Goal: Communication & Community: Answer question/provide support

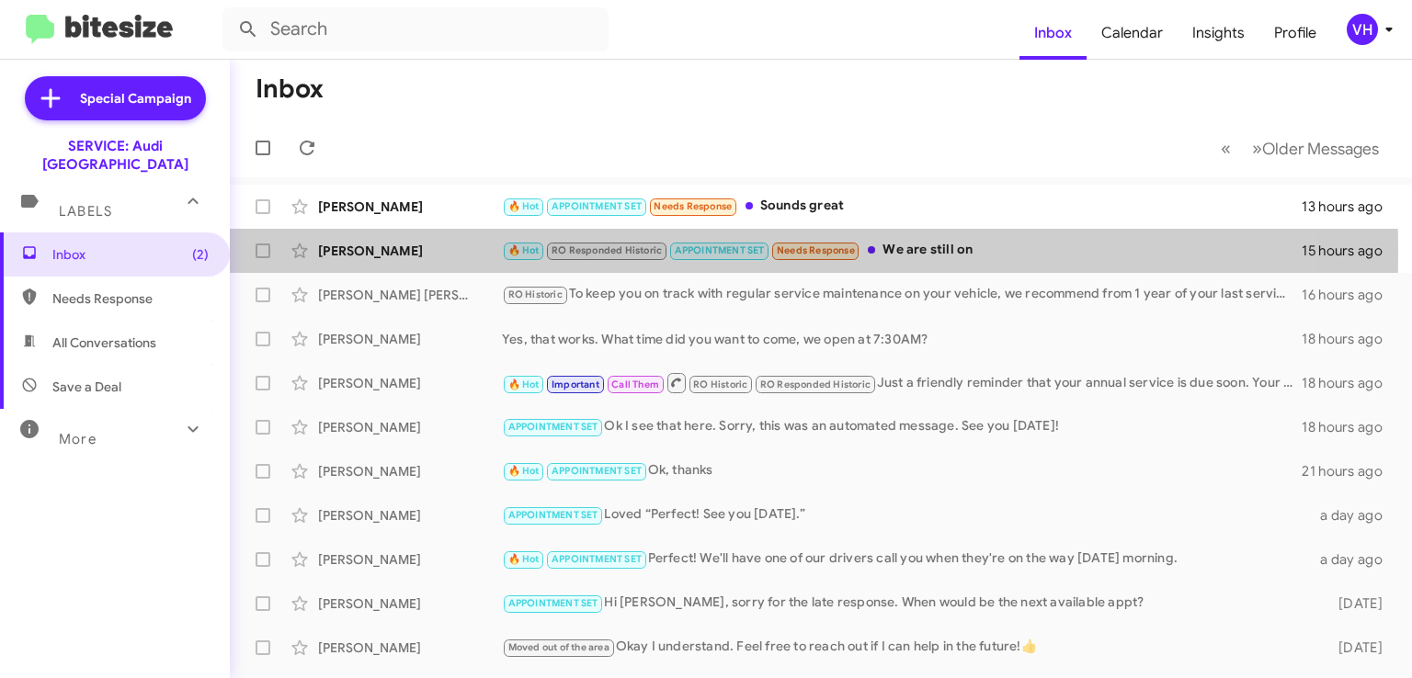
click at [423, 253] on div "[PERSON_NAME]" at bounding box center [410, 251] width 184 height 18
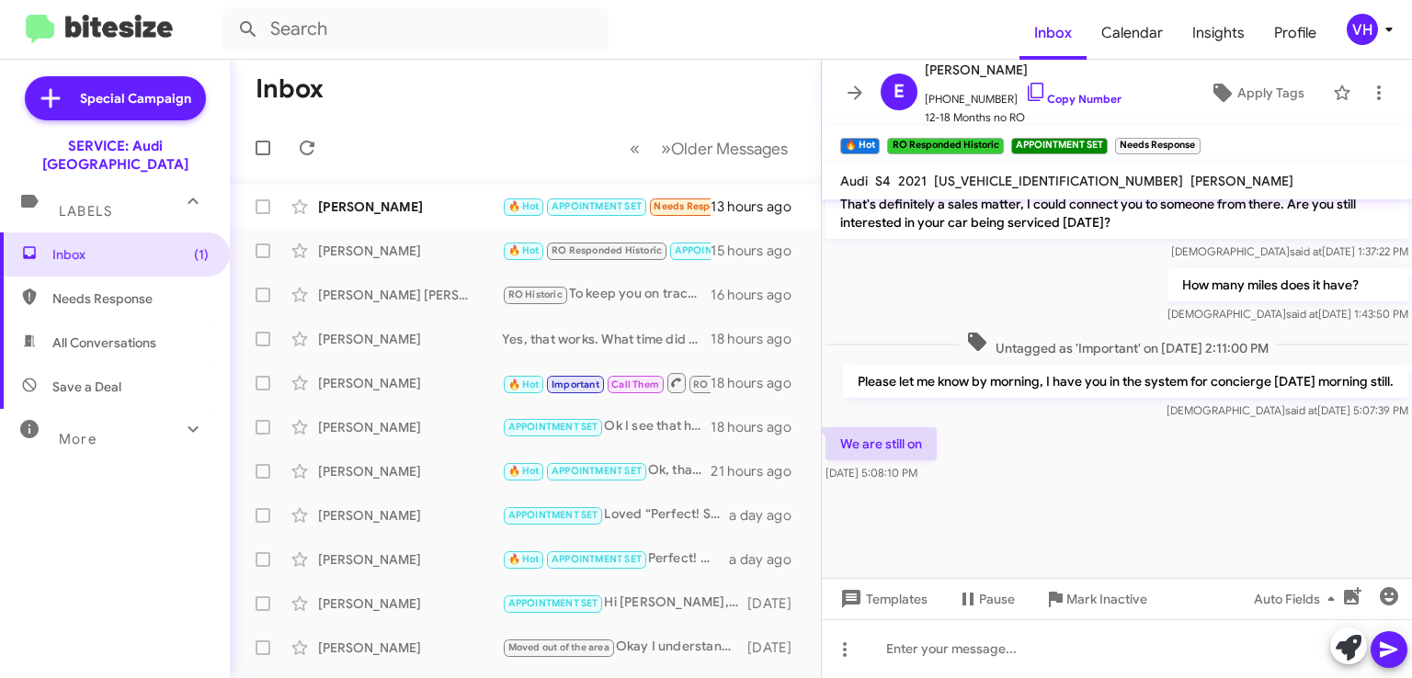
scroll to position [1026, 0]
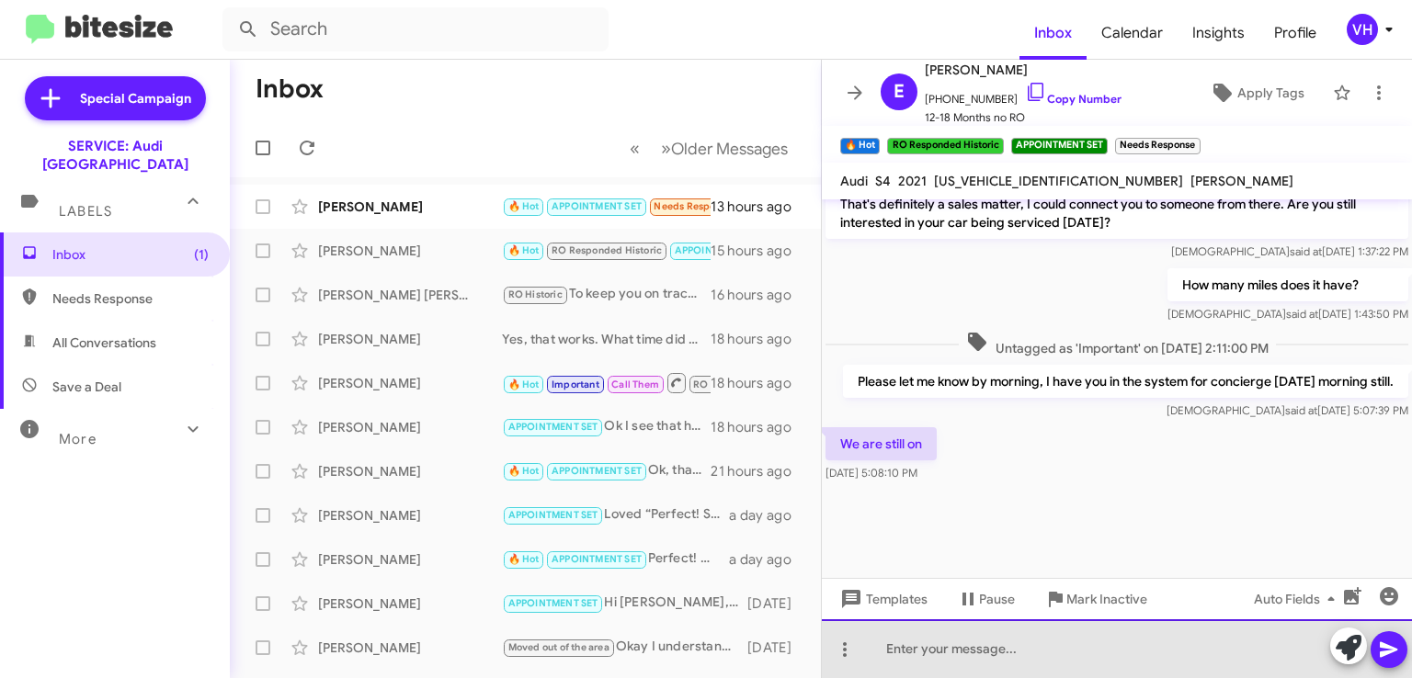
click at [1227, 640] on div at bounding box center [1117, 649] width 590 height 59
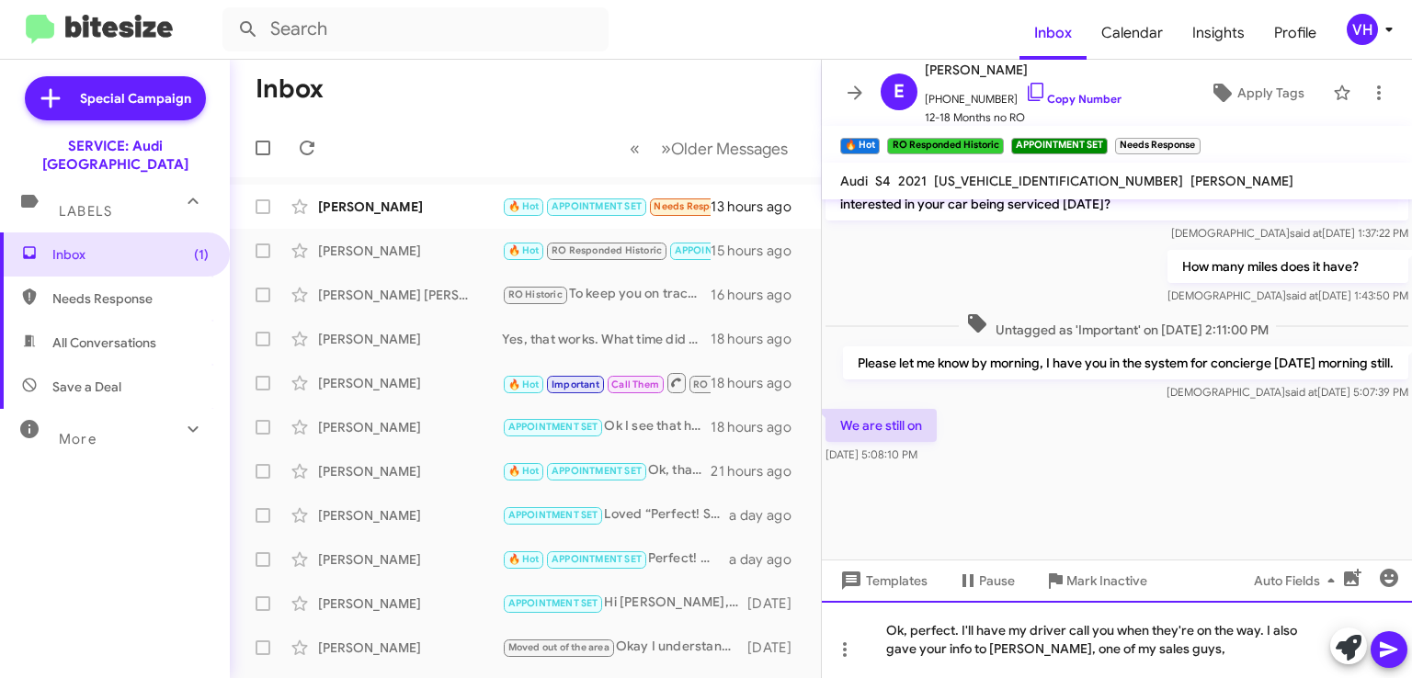
scroll to position [1044, 0]
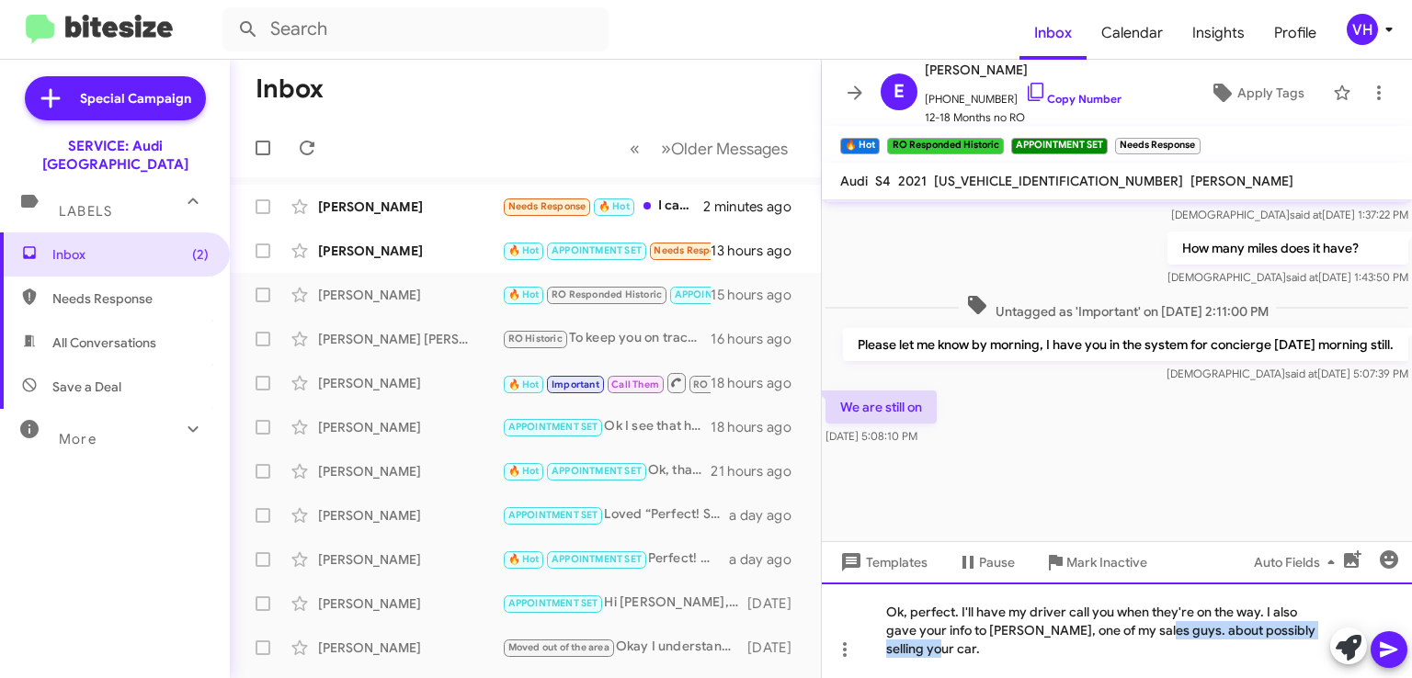
drag, startPoint x: 1122, startPoint y: 651, endPoint x: 1316, endPoint y: 670, distance: 194.9
click at [1316, 670] on div "Ok, perfect. I'll have my driver call you when they're on the way. I also gave …" at bounding box center [1117, 631] width 590 height 96
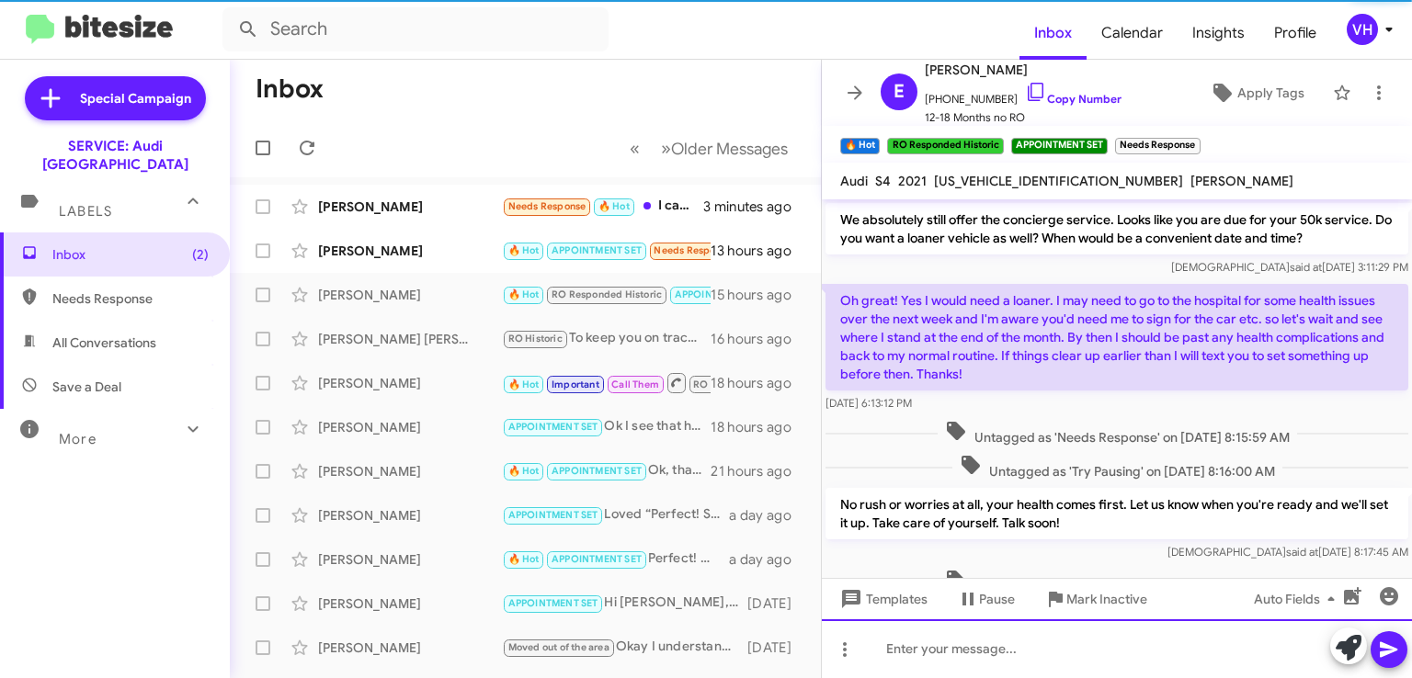
scroll to position [92, 0]
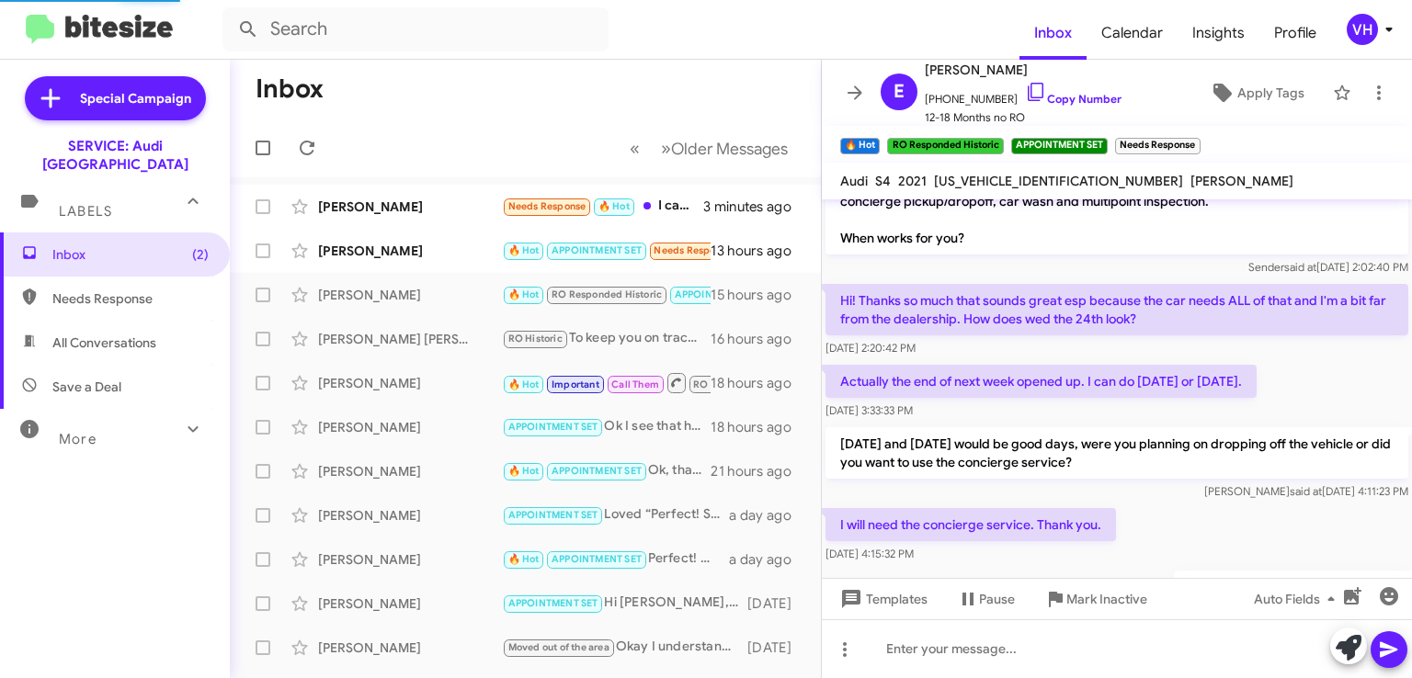
click at [1196, 133] on span "×" at bounding box center [1195, 137] width 11 height 22
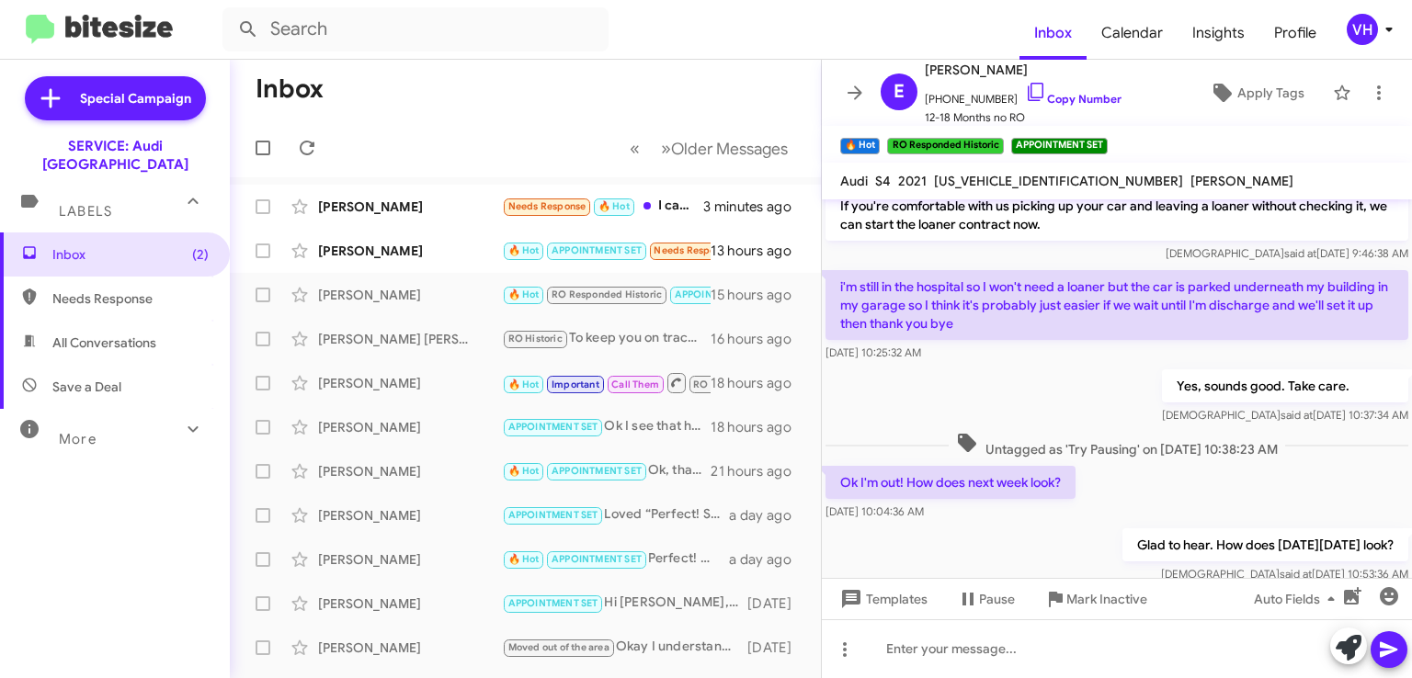
scroll to position [3806, 0]
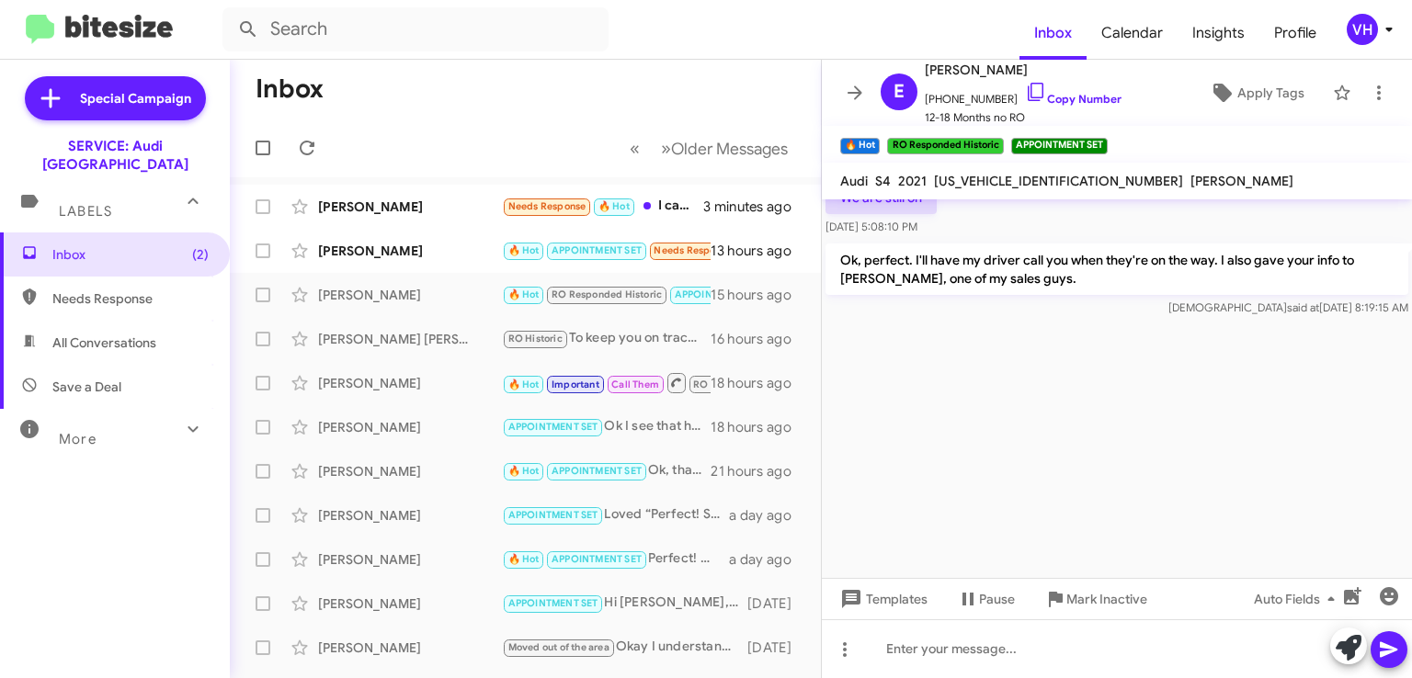
click at [401, 236] on div "Gail Reid 🔥 Hot APPOINTMENT SET Needs Response Sounds great 13 hours ago" at bounding box center [526, 251] width 562 height 37
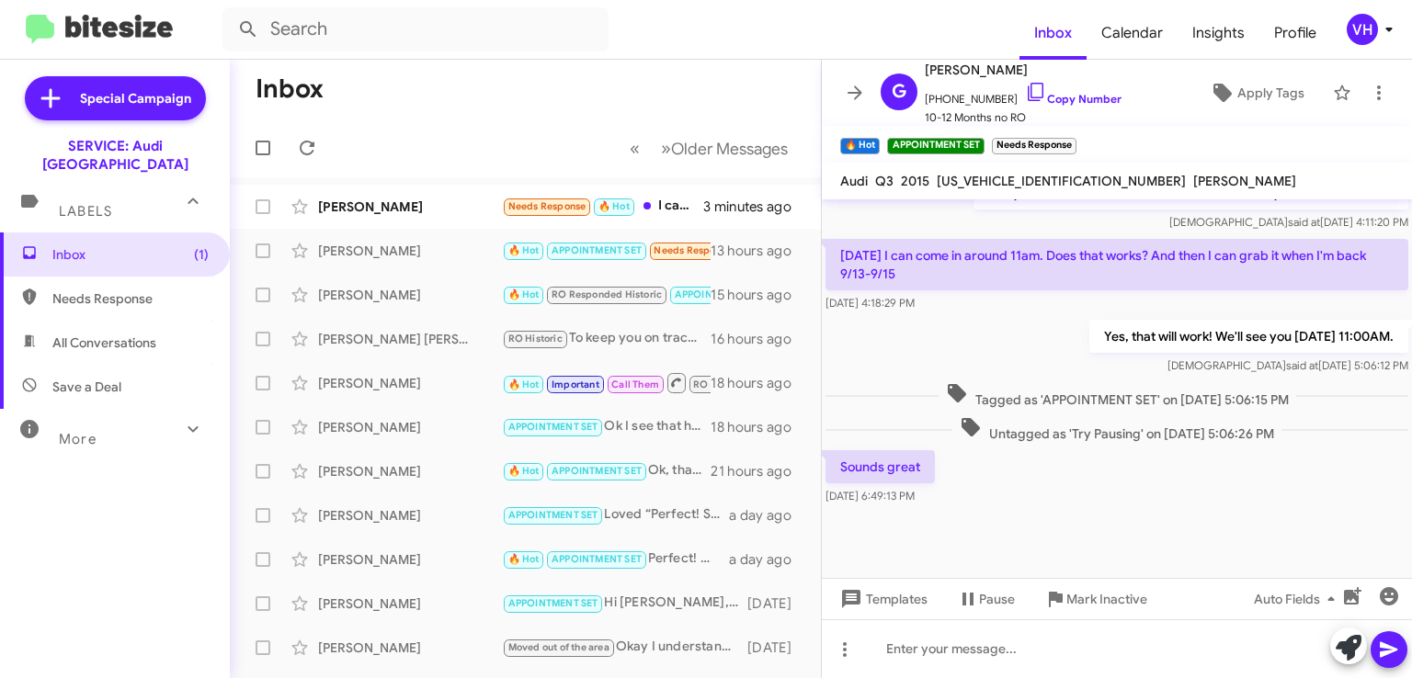
click at [1226, 391] on span "Tagged as 'APPOINTMENT SET' on Sep 3, 2025 - 5:06:15 PM" at bounding box center [1118, 395] width 358 height 27
click at [1074, 137] on span "×" at bounding box center [1071, 137] width 11 height 22
click at [404, 219] on div "Leslie Guzman Needs Response 🔥 Hot I can drop it off around 8:30 3 minutes ago" at bounding box center [526, 206] width 562 height 37
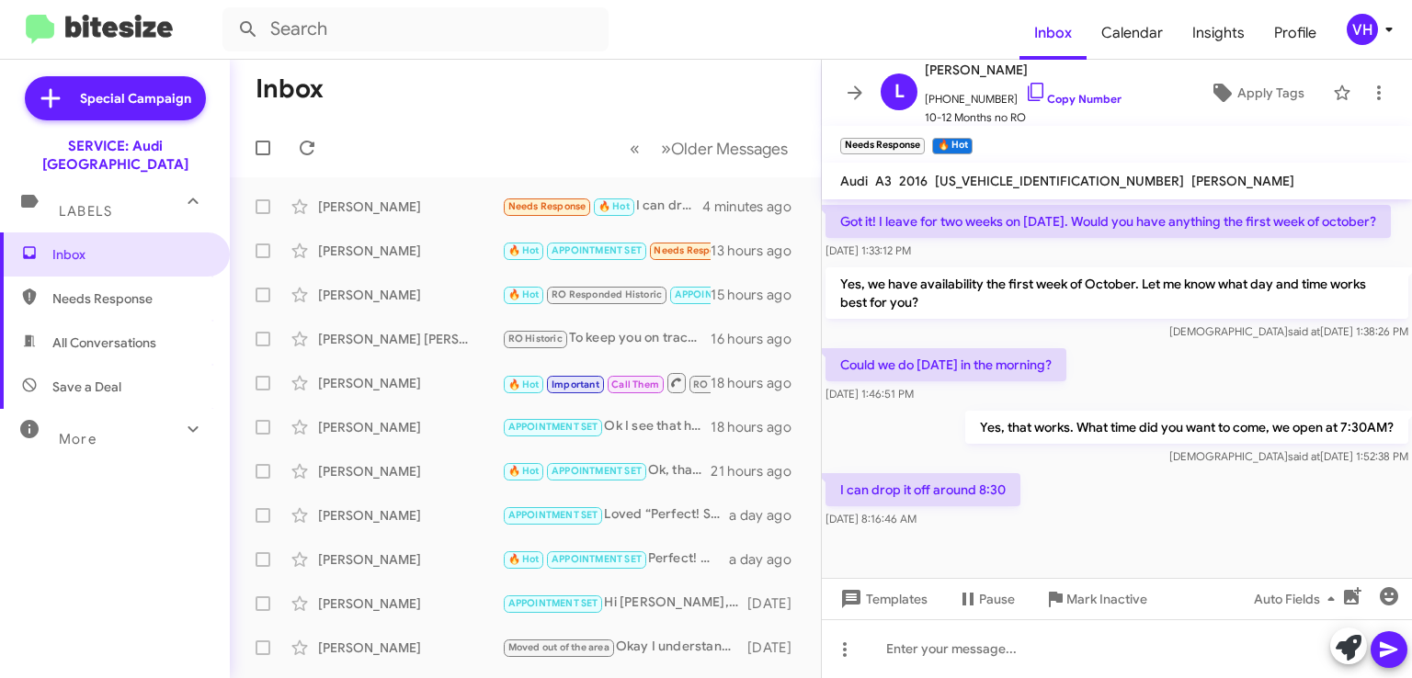
scroll to position [439, 0]
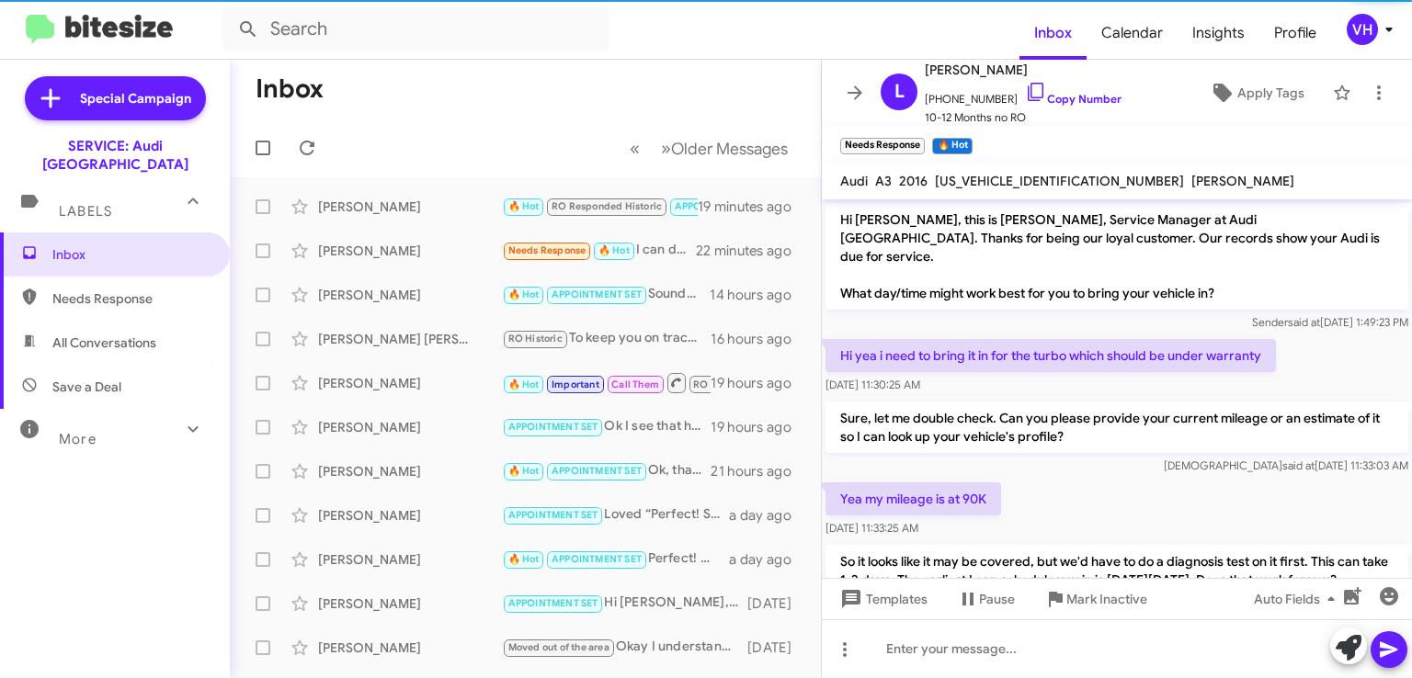
scroll to position [403, 0]
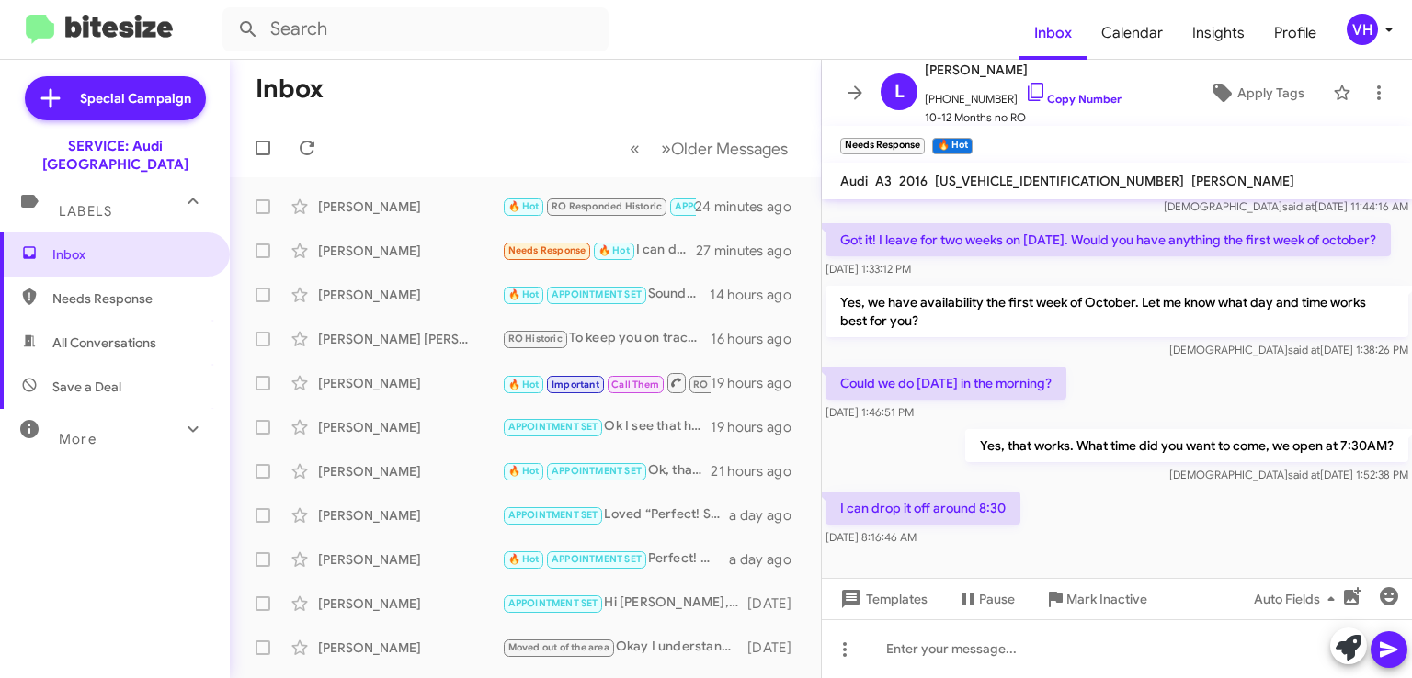
click at [1015, 183] on span "WAUA7GFF3G1088032" at bounding box center [1059, 181] width 249 height 17
copy span "WAUA7GFF3G1088032"
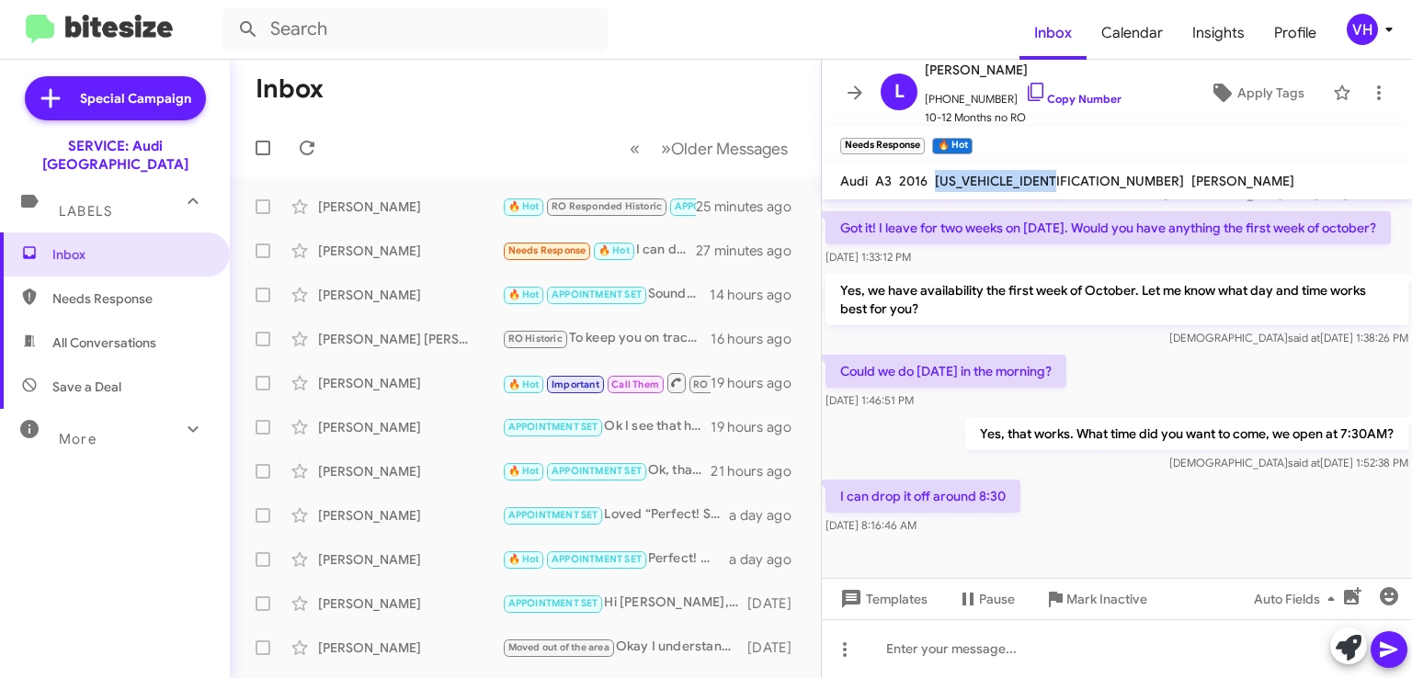
scroll to position [439, 0]
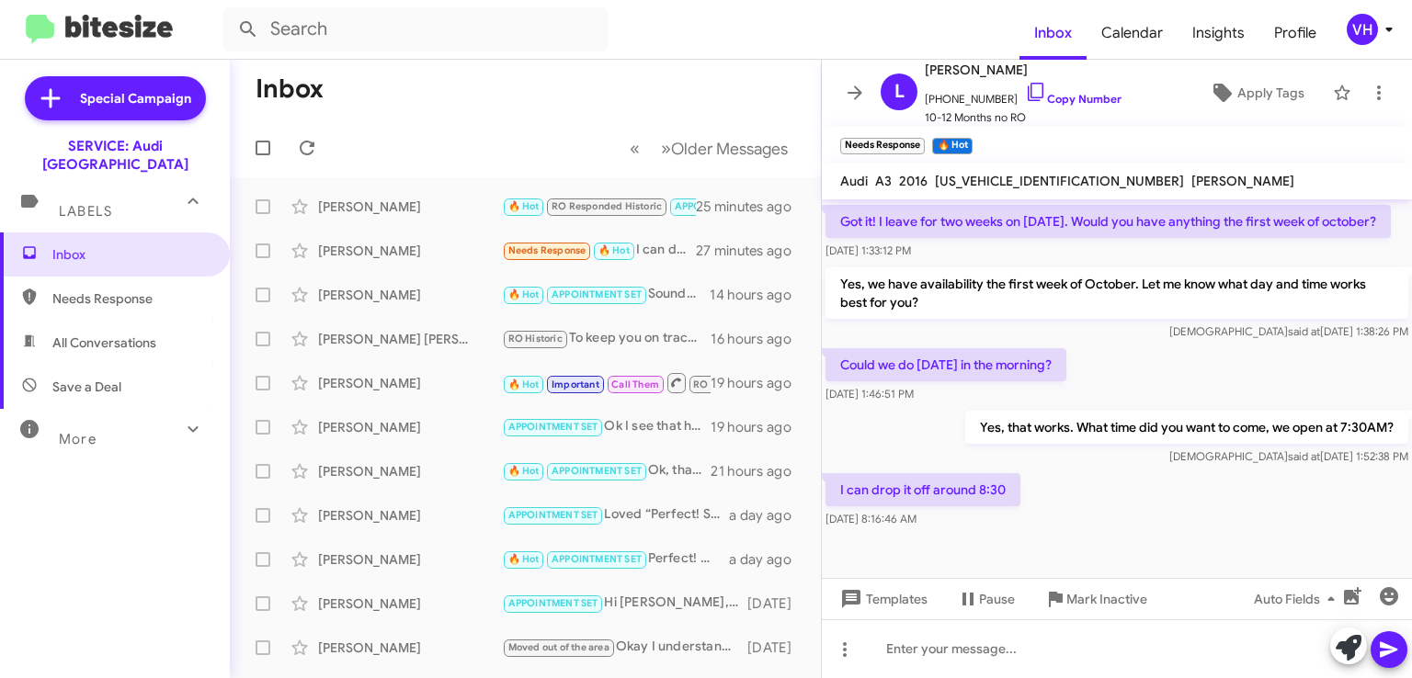
click at [1028, 258] on div "[DATE] 1:33:12 PM" at bounding box center [1107, 251] width 565 height 18
click at [1051, 183] on span "[US_VEHICLE_IDENTIFICATION_NUMBER]" at bounding box center [1059, 181] width 249 height 17
copy span "WAUA7GFF3G1088032"
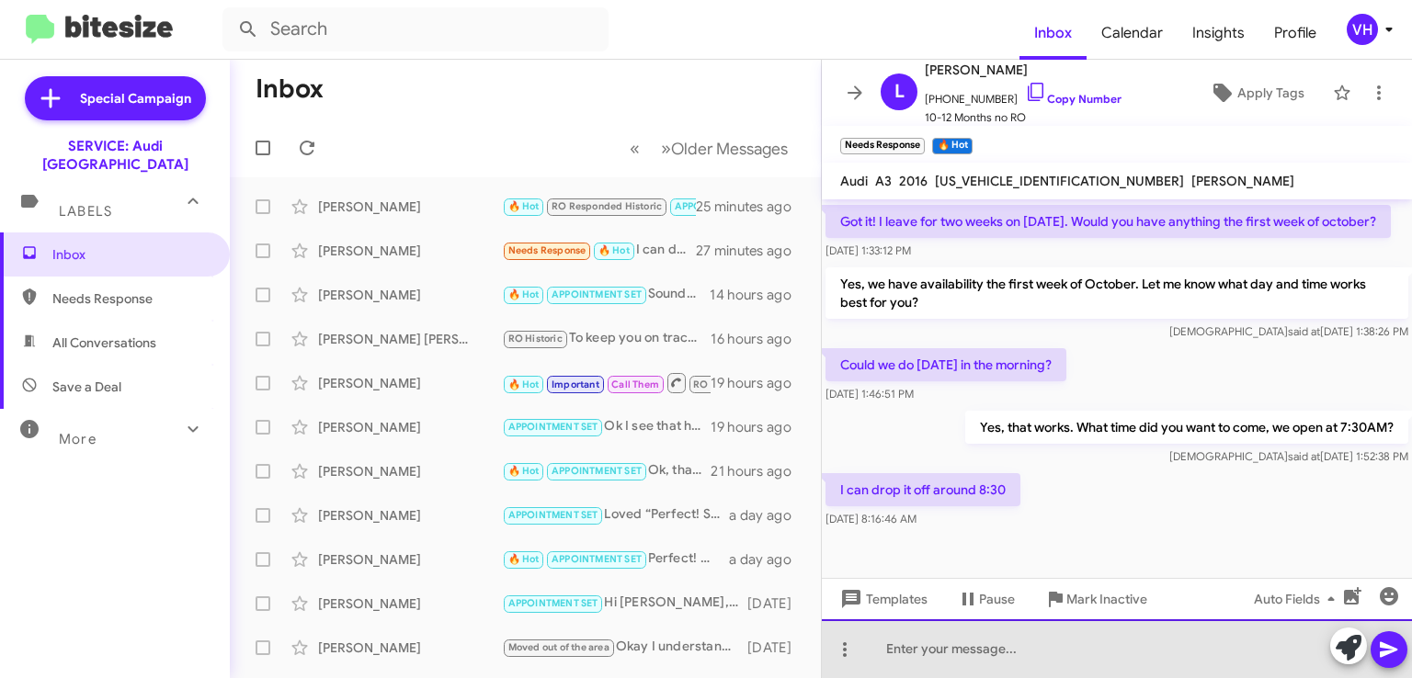
click at [1166, 634] on div at bounding box center [1117, 649] width 590 height 59
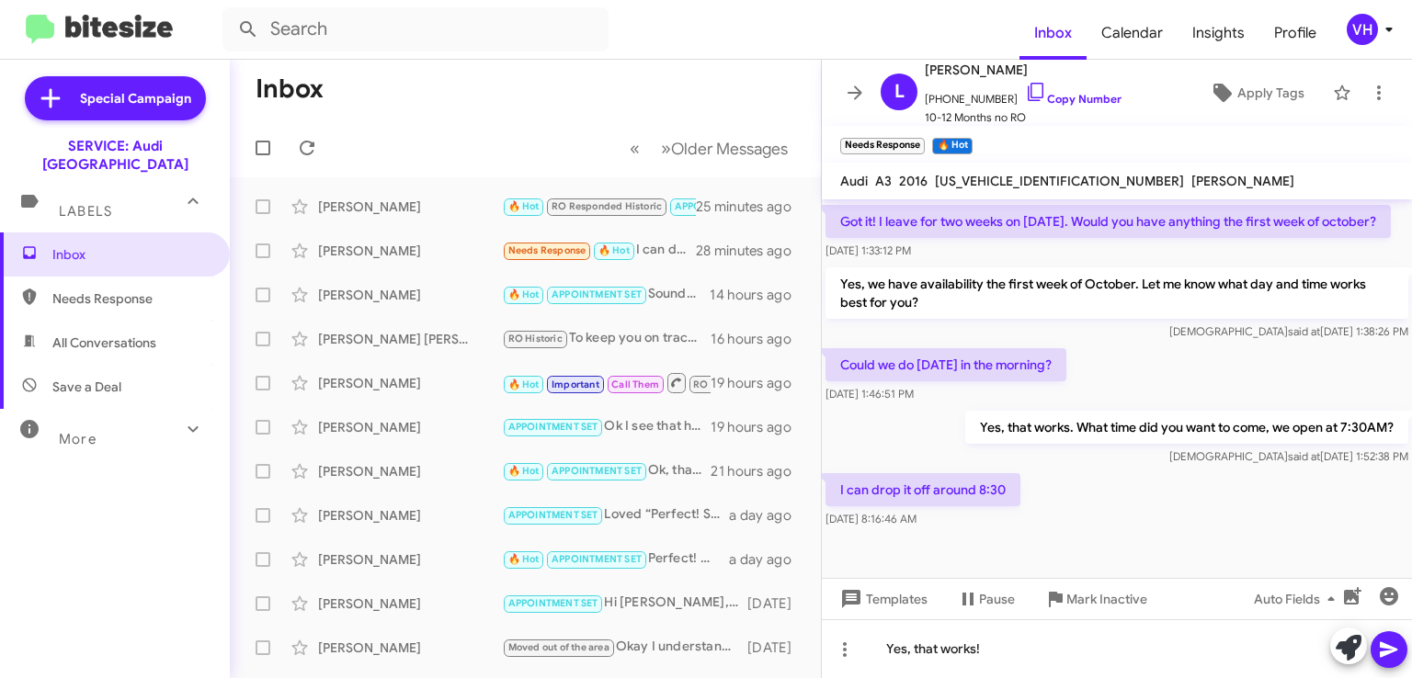
click at [1041, 178] on span "WAUA7GFF3G1088032" at bounding box center [1059, 181] width 249 height 17
copy span "WAUA7GFF3G1088032"
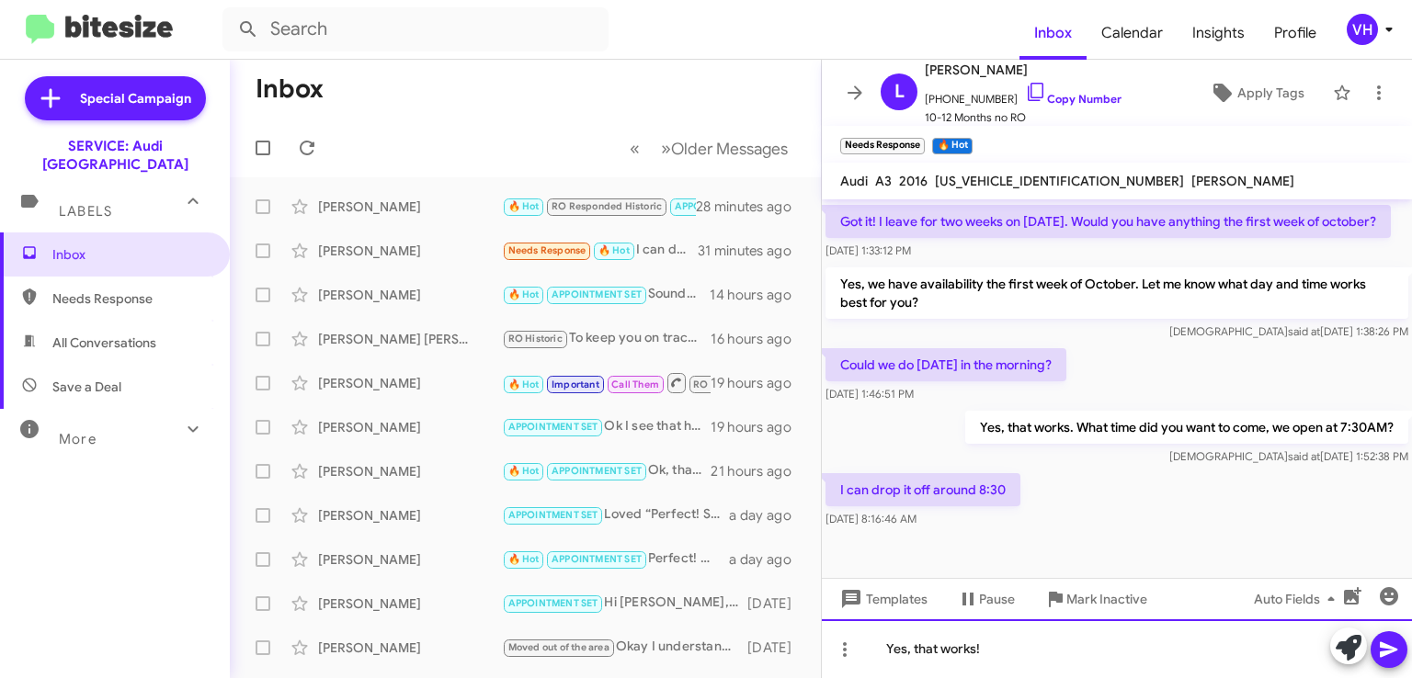
click at [1007, 644] on div "Yes, that works!" at bounding box center [1117, 649] width 590 height 59
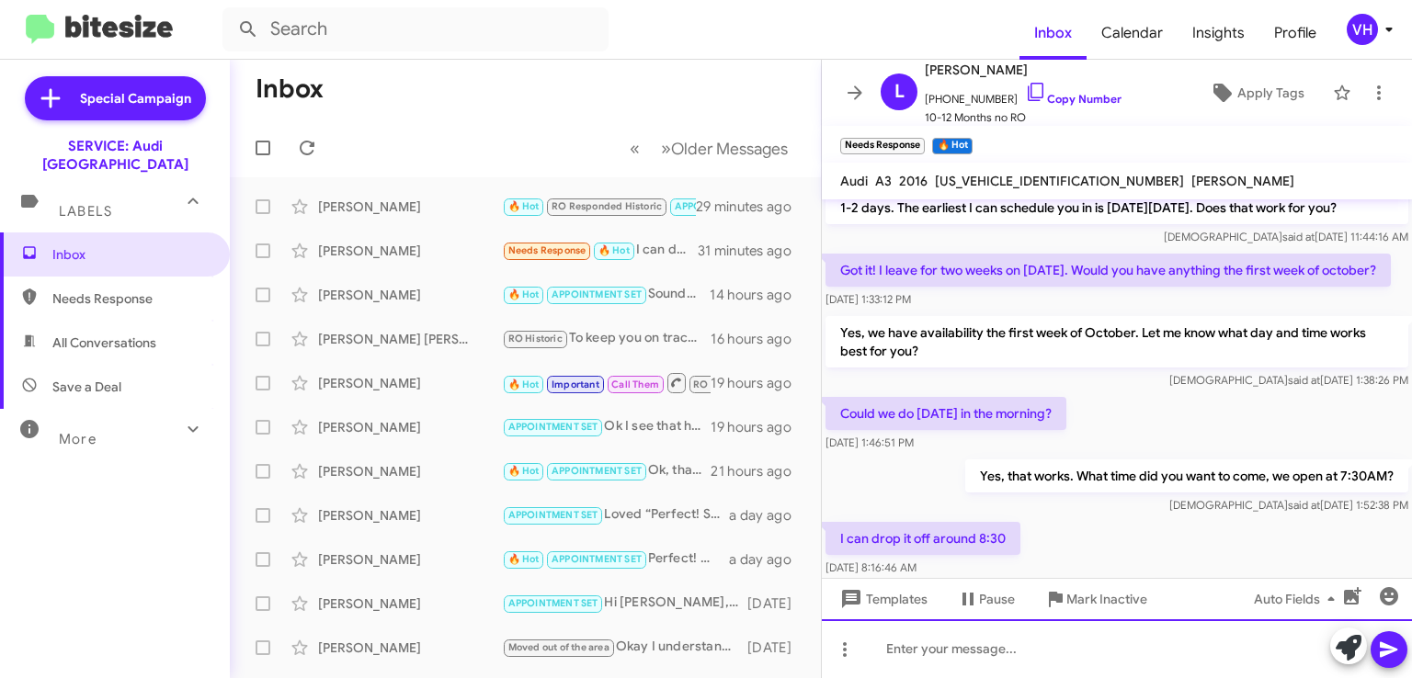
scroll to position [507, 0]
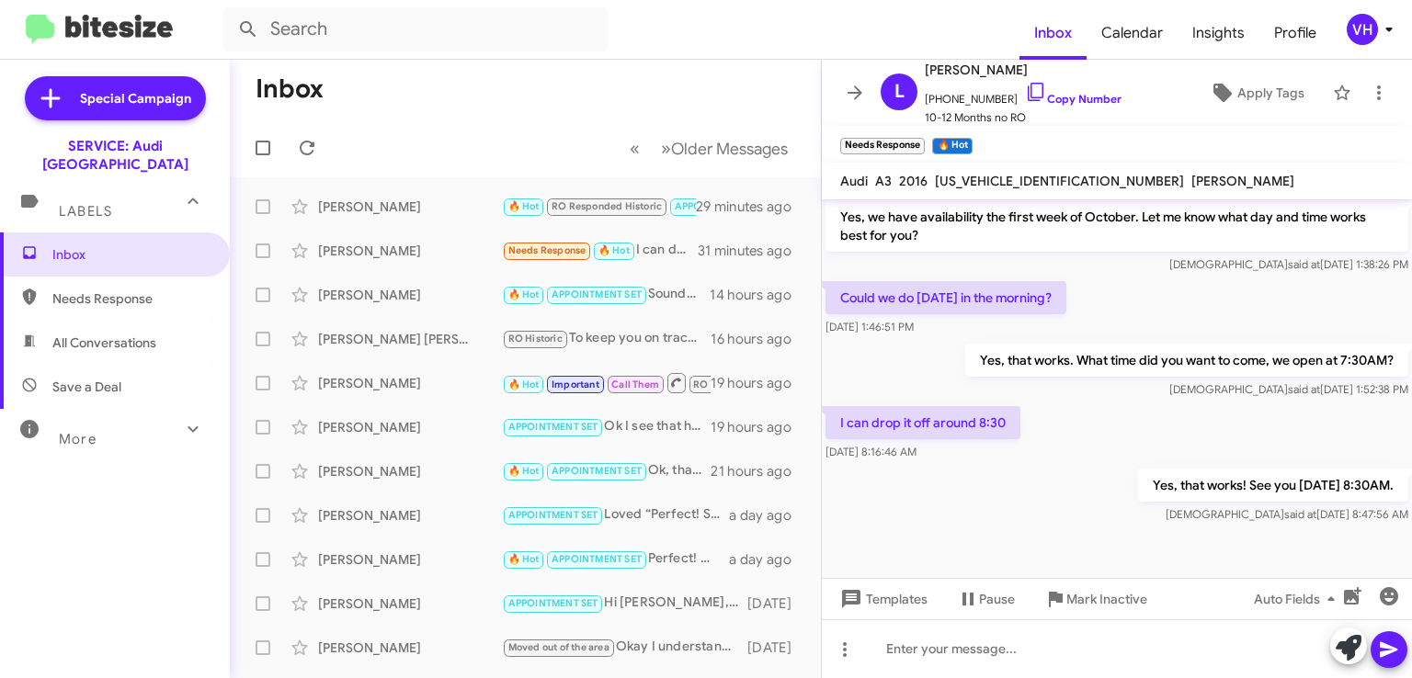
click at [1252, 91] on span "Apply Tags" at bounding box center [1270, 92] width 67 height 33
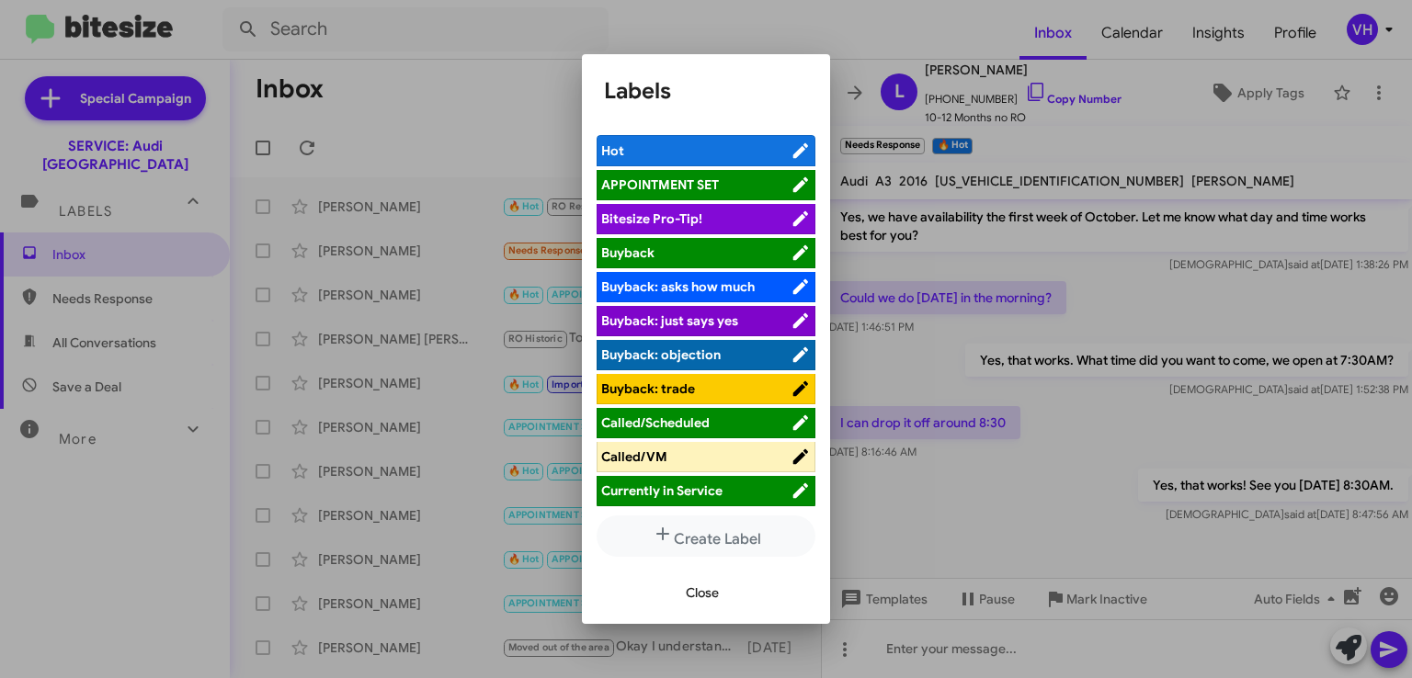
click at [739, 178] on span "APPOINTMENT SET" at bounding box center [695, 185] width 189 height 18
click at [714, 597] on span "Close" at bounding box center [702, 592] width 33 height 33
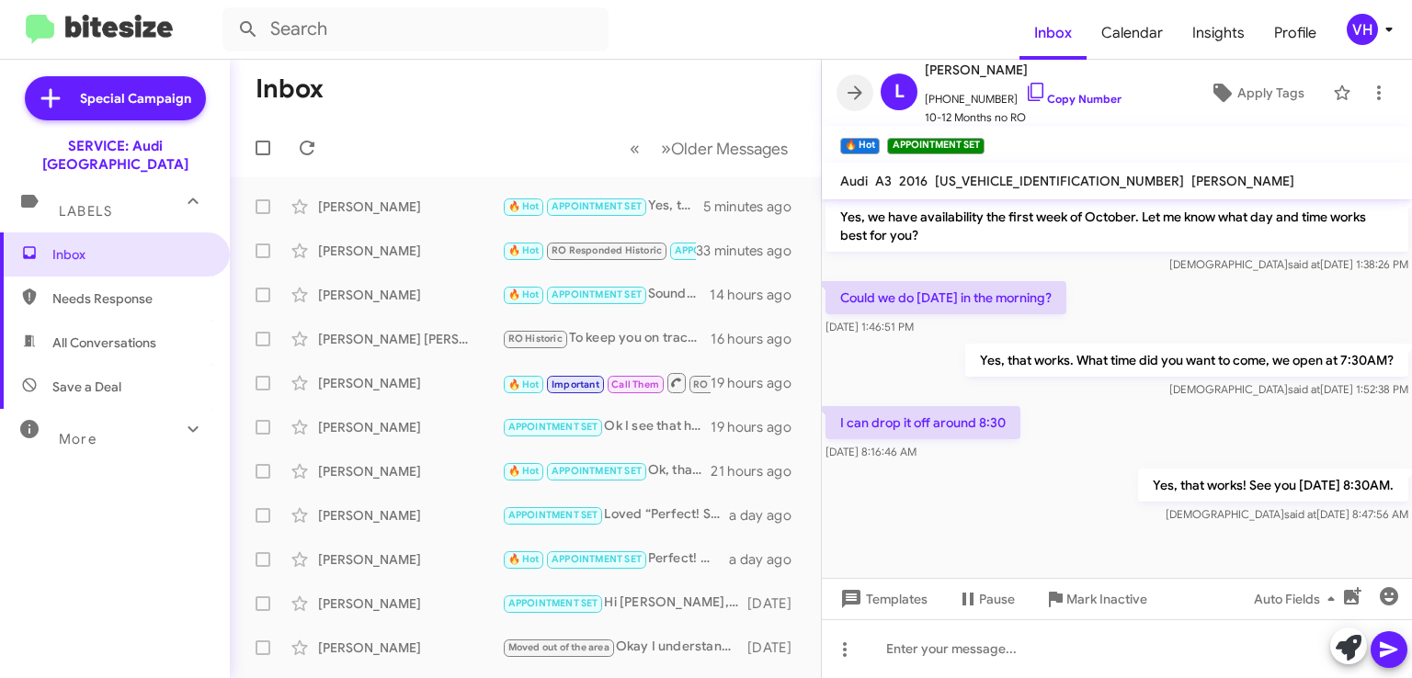
click at [857, 93] on icon at bounding box center [855, 92] width 15 height 14
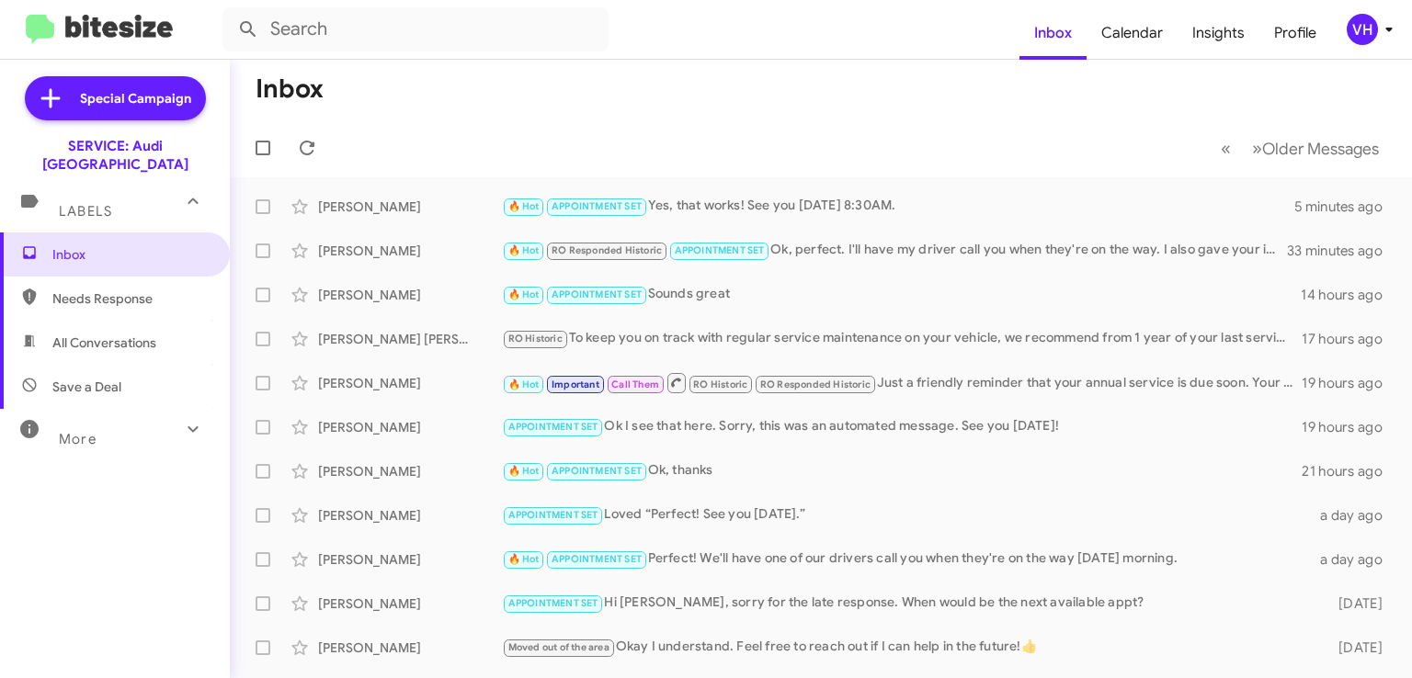
click at [375, 216] on div "Leslie Guzman 🔥 Hot APPOINTMENT SET Yes, that works! See you Tuesday, October 1…" at bounding box center [821, 206] width 1153 height 37
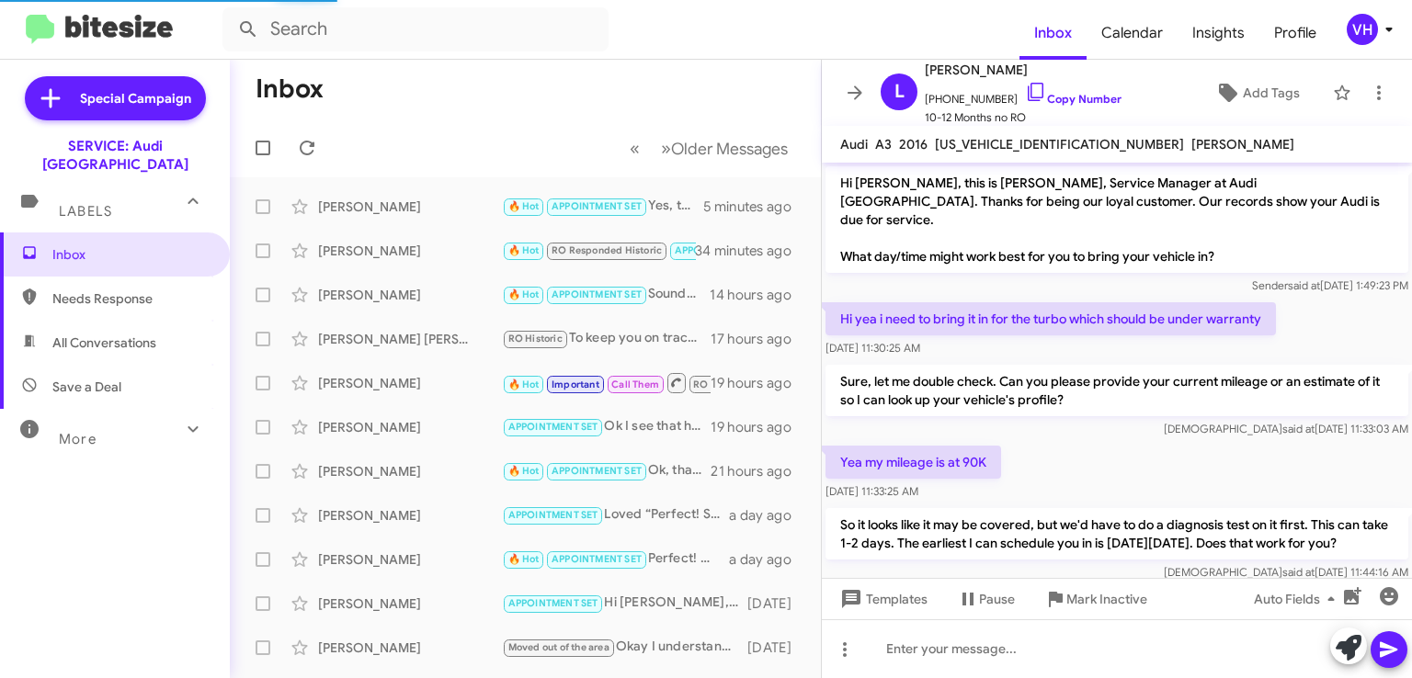
scroll to position [508, 0]
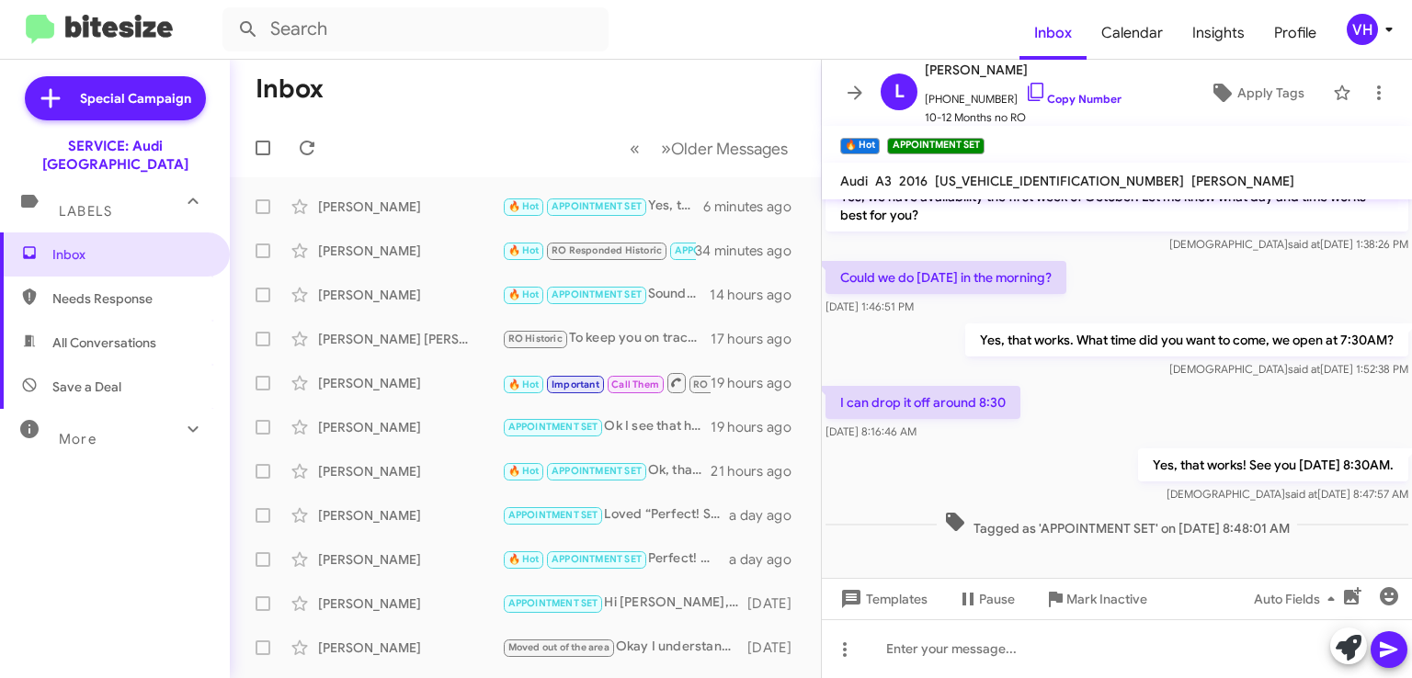
click at [1323, 413] on div "I can drop it off around 8:30 Sep 4, 2025, 8:16:46 AM" at bounding box center [1117, 413] width 590 height 63
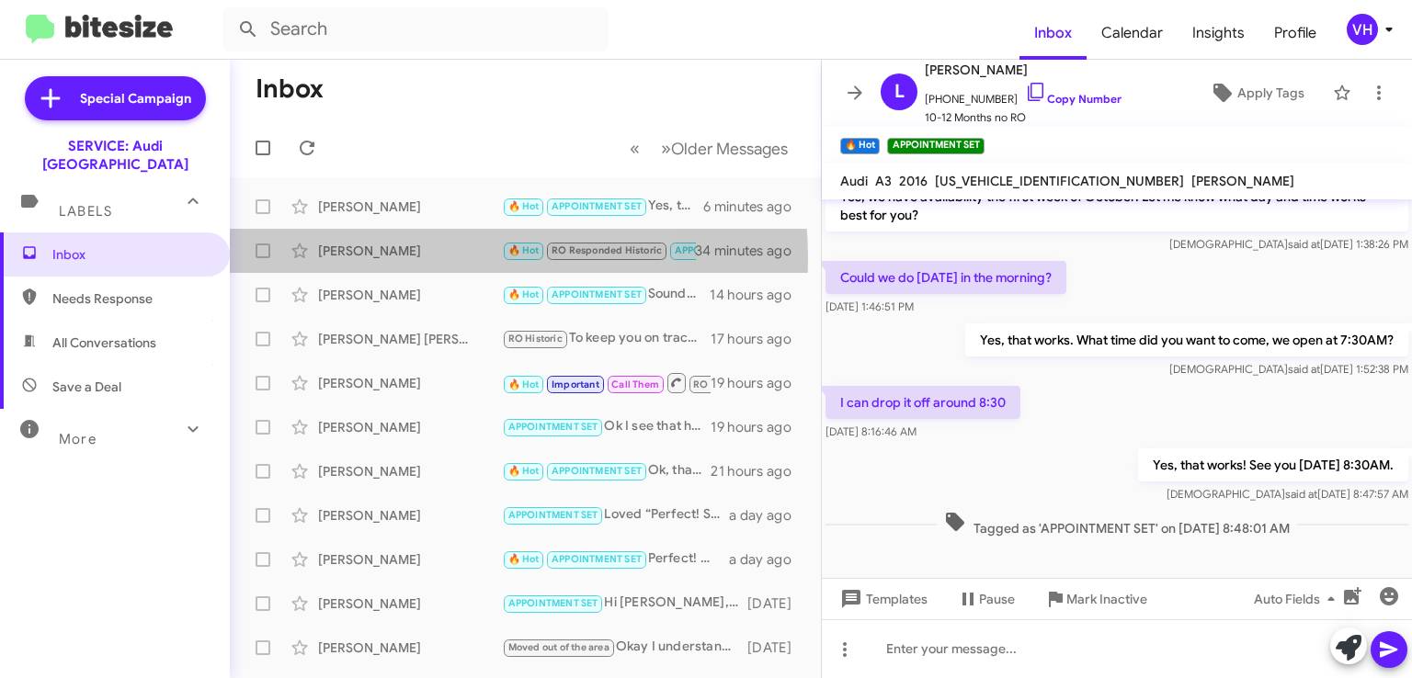
click at [392, 260] on div "Evan Disick 🔥 Hot RO Responded Historic APPOINTMENT SET Ok, perfect. I'll have …" at bounding box center [526, 251] width 562 height 37
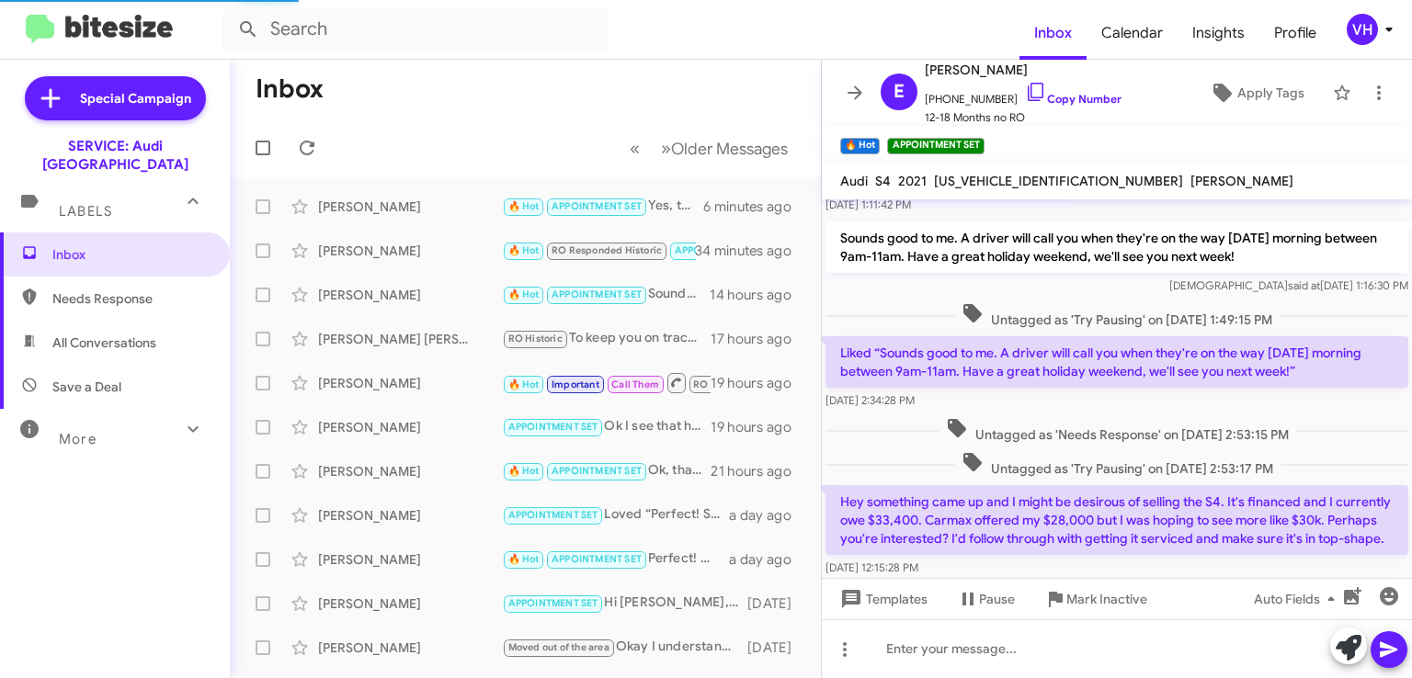
scroll to position [1026, 0]
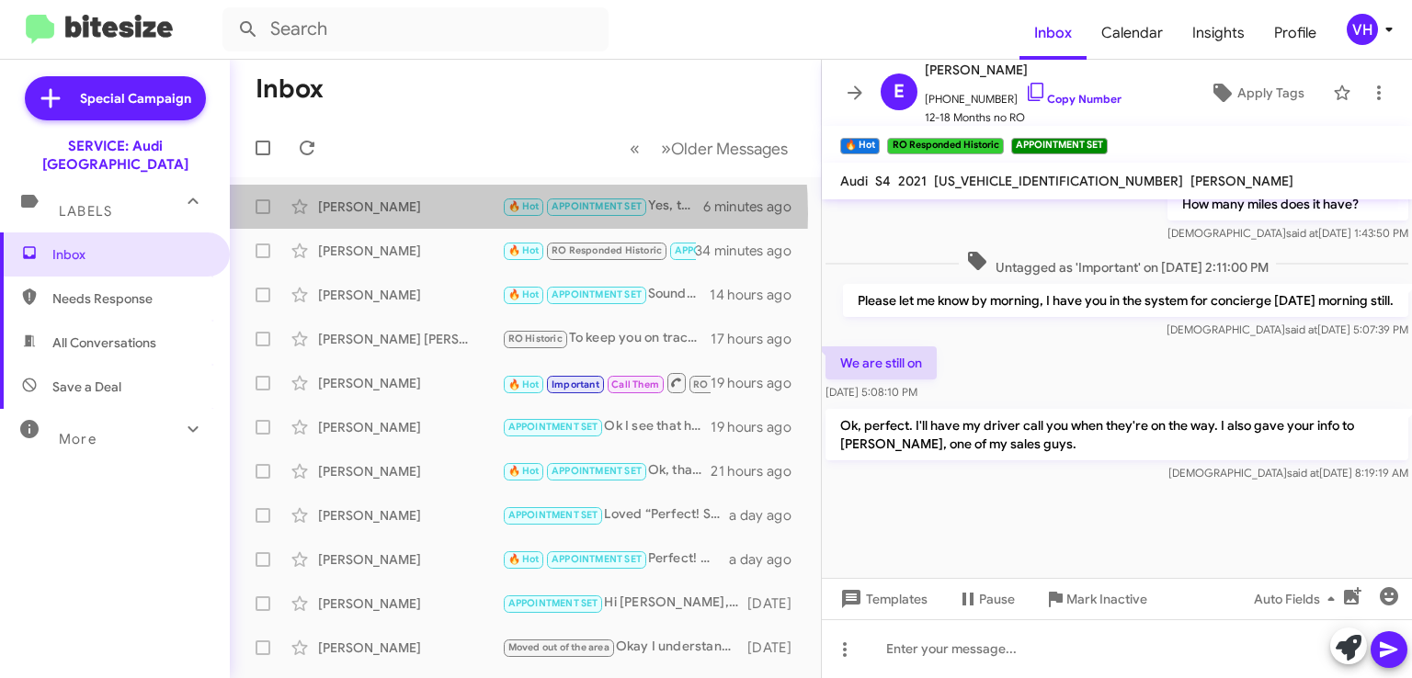
click at [383, 214] on div "[PERSON_NAME]" at bounding box center [410, 207] width 184 height 18
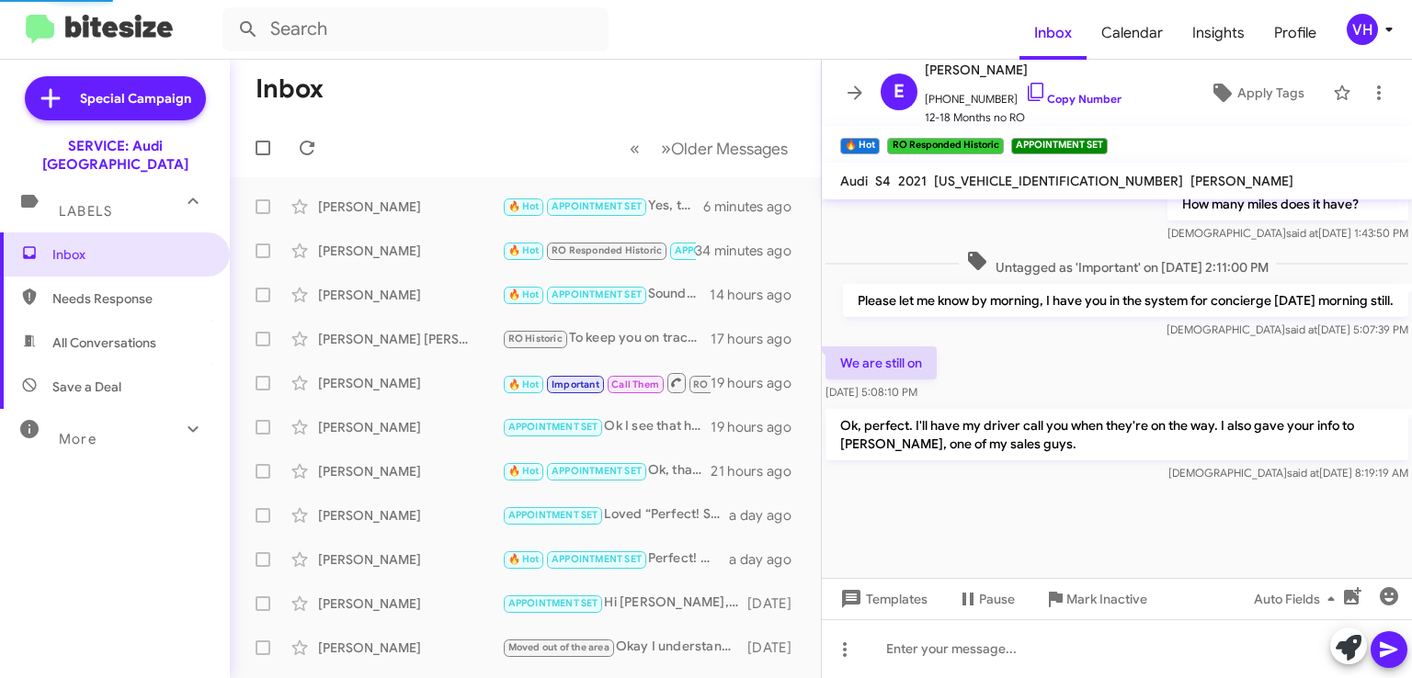
scroll to position [545, 0]
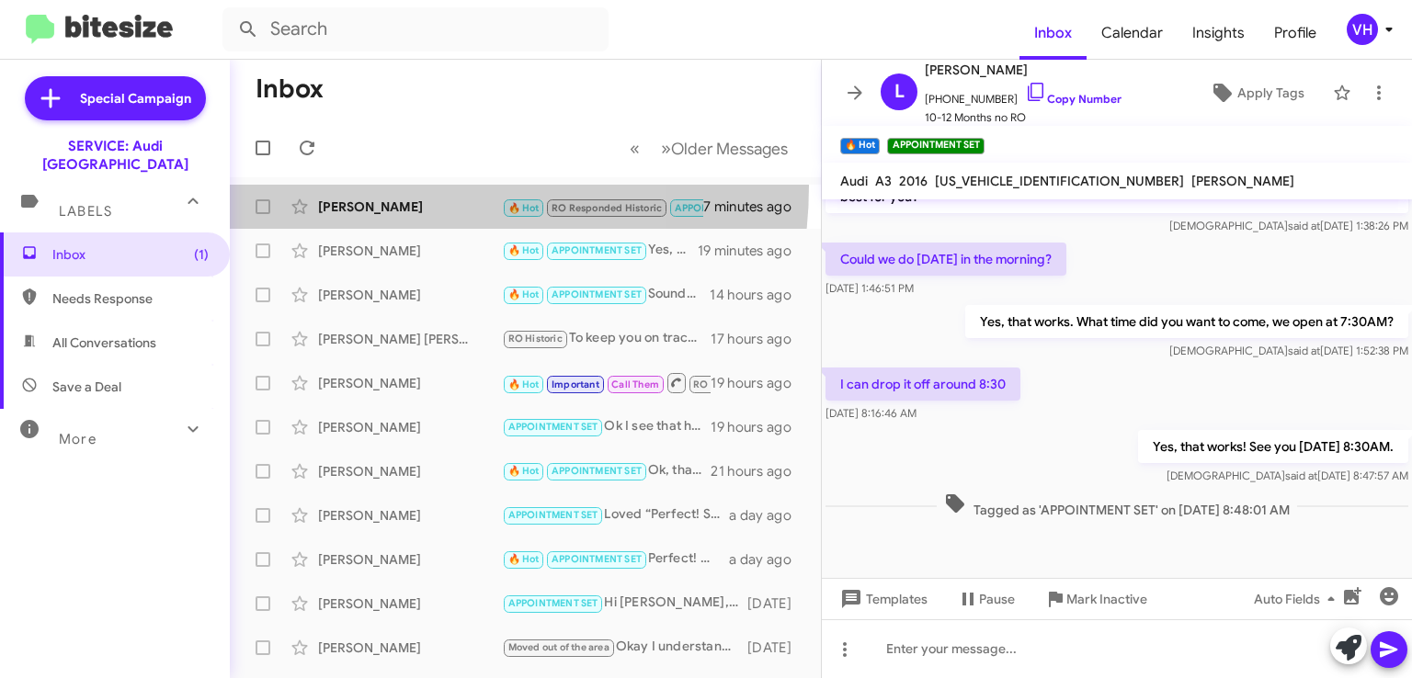
click at [387, 185] on span "Evan Disick 🔥 Hot RO Responded Historic APPOINTMENT SET Call Them Needs Respons…" at bounding box center [525, 207] width 591 height 44
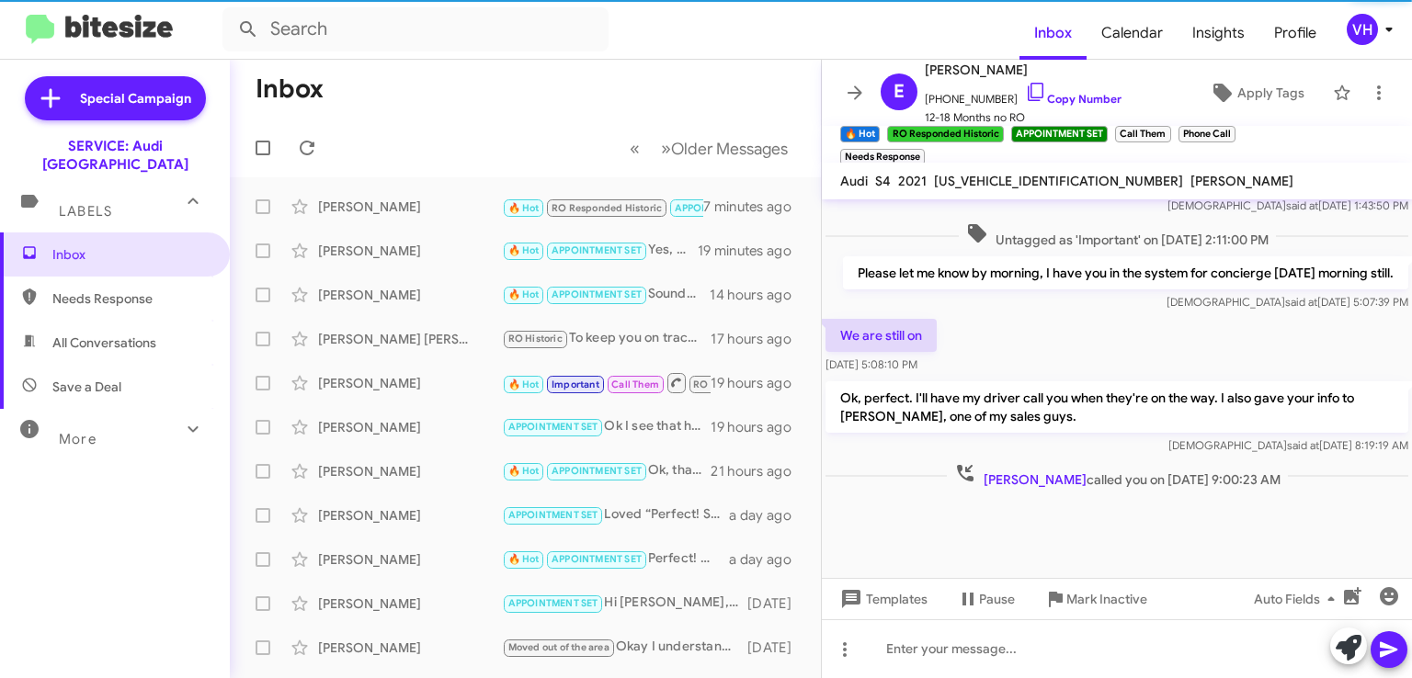
scroll to position [2383, 0]
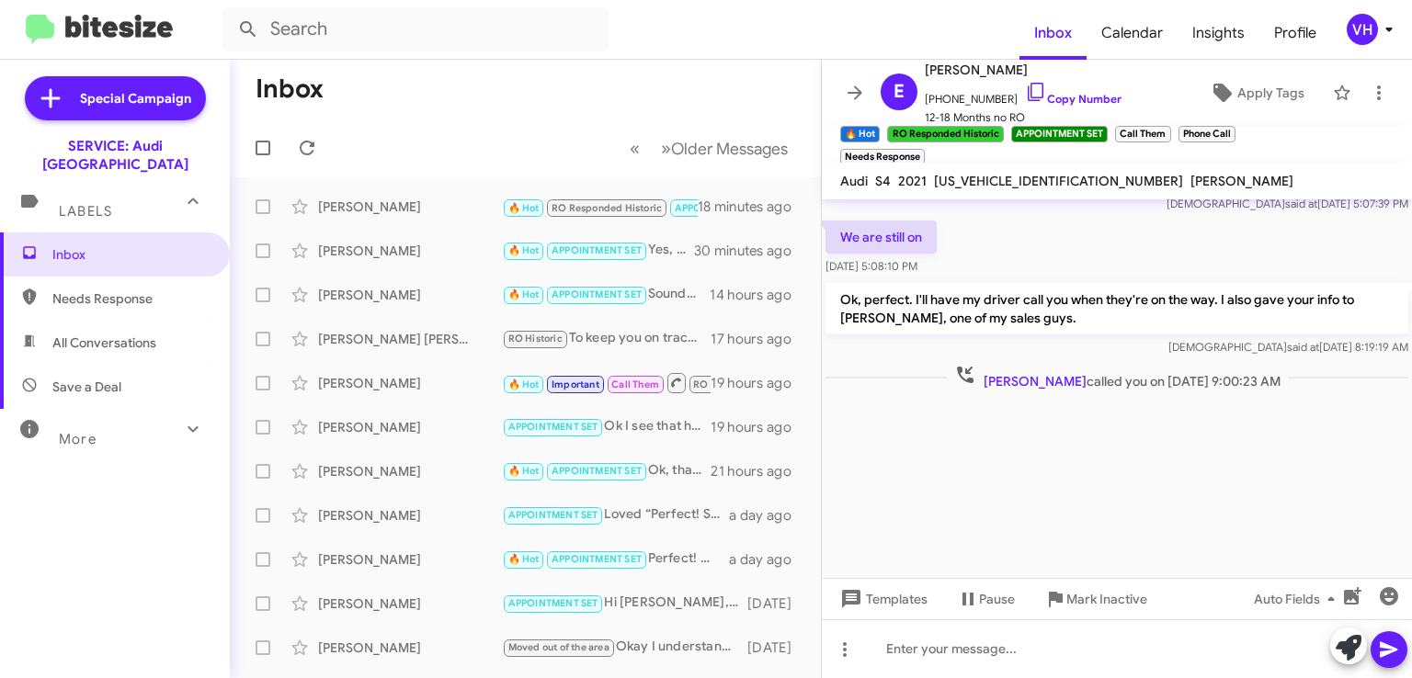
click at [1357, 427] on div at bounding box center [1117, 486] width 590 height 184
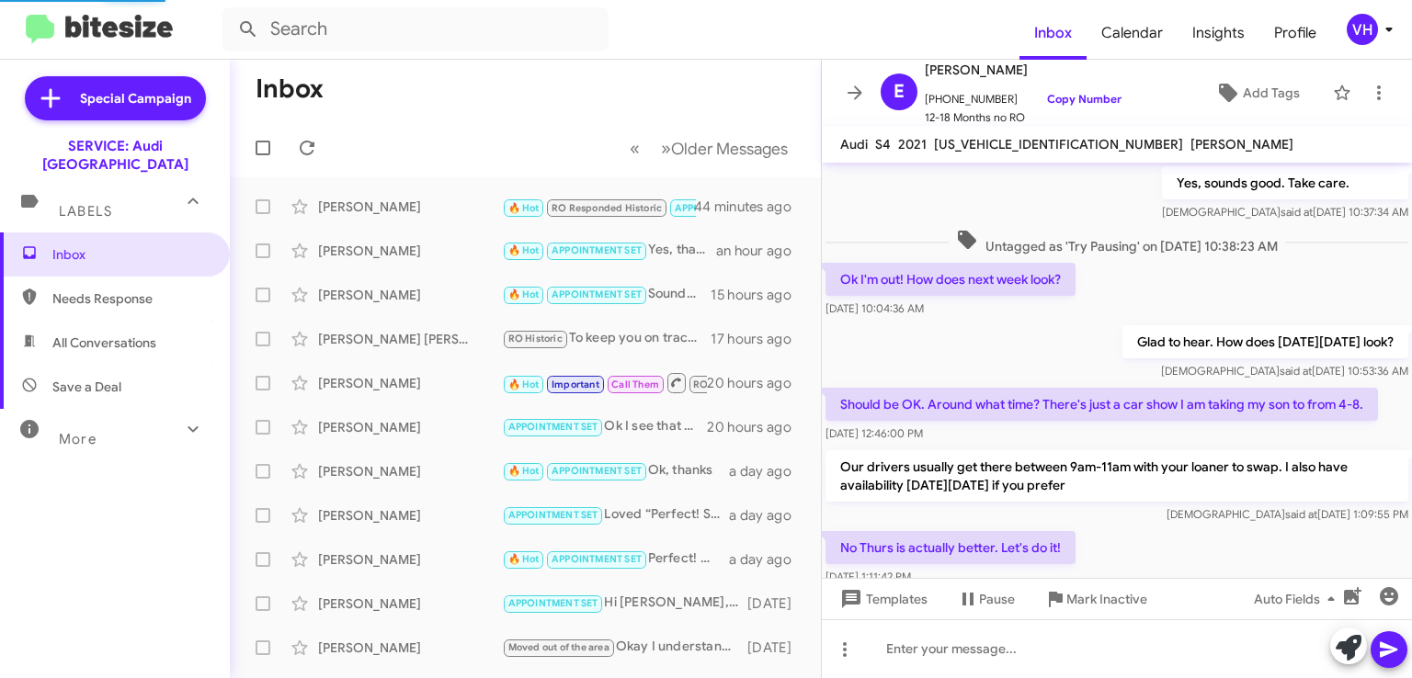
scroll to position [924, 0]
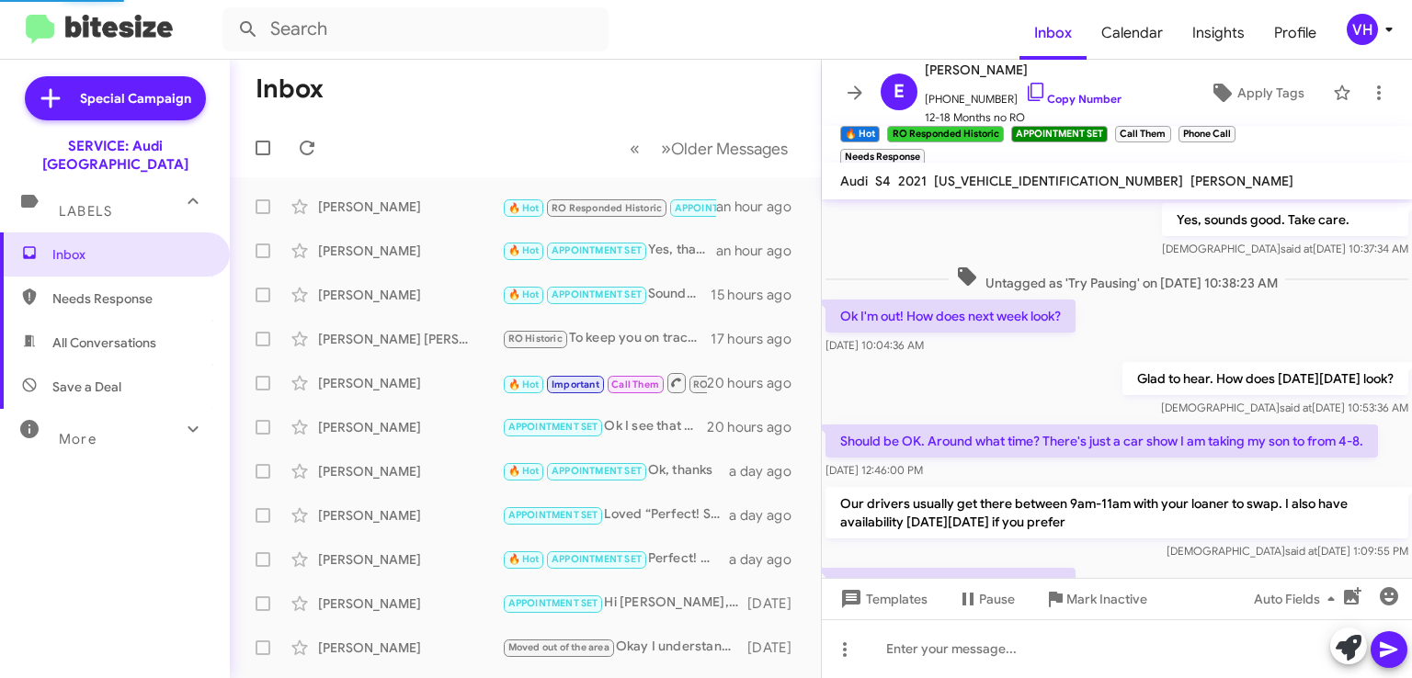
scroll to position [924, 0]
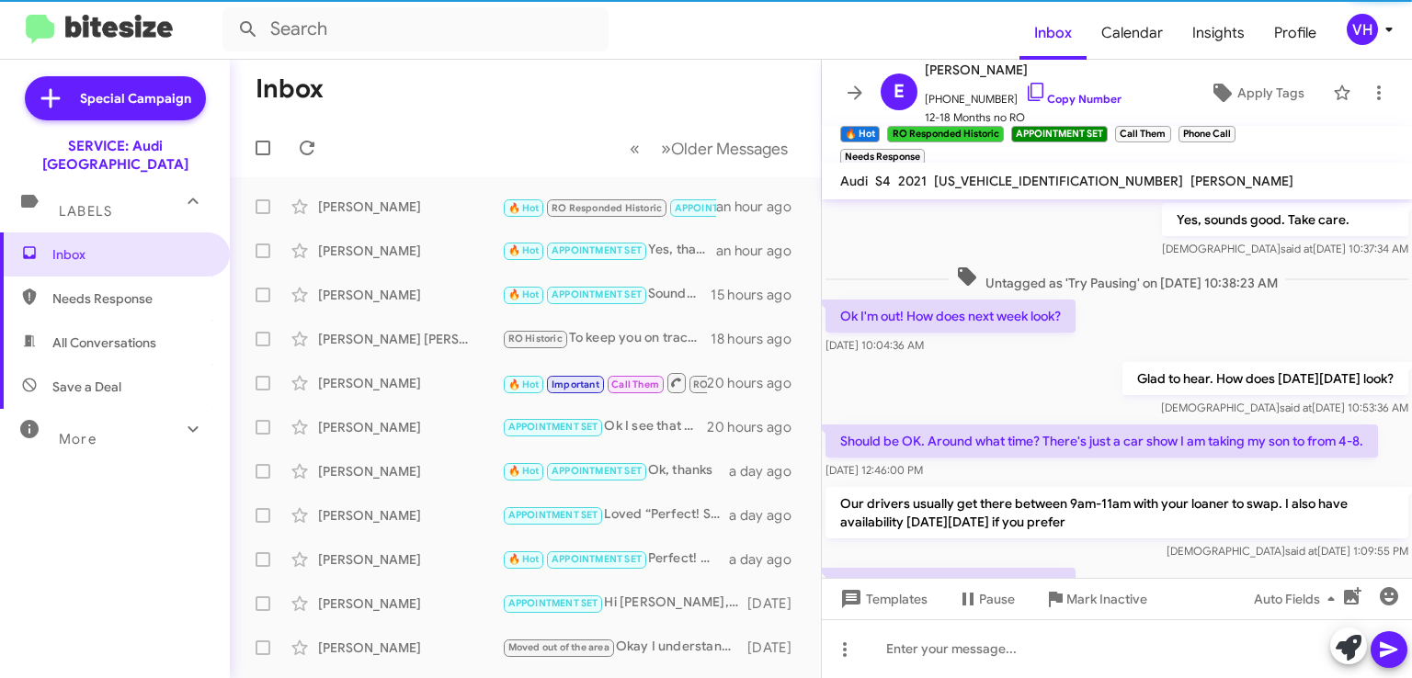
scroll to position [924, 0]
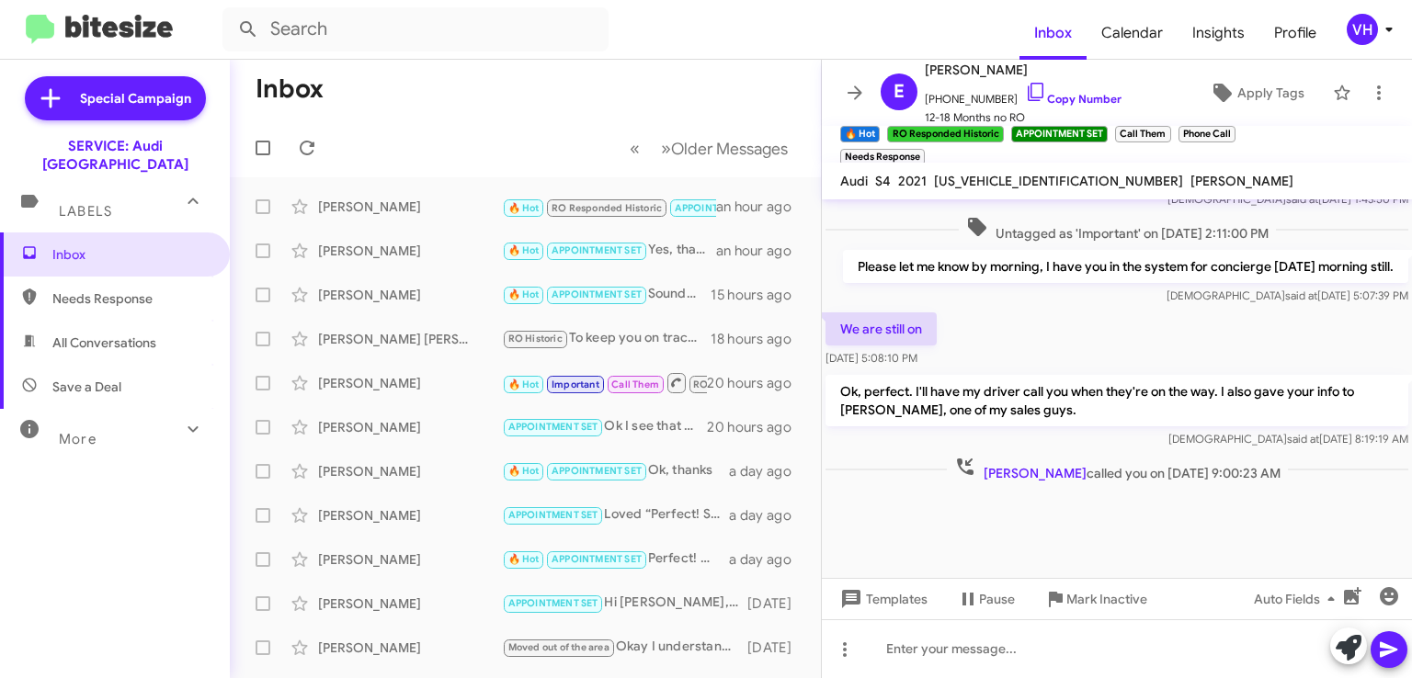
click at [419, 244] on div "[PERSON_NAME]" at bounding box center [410, 251] width 184 height 18
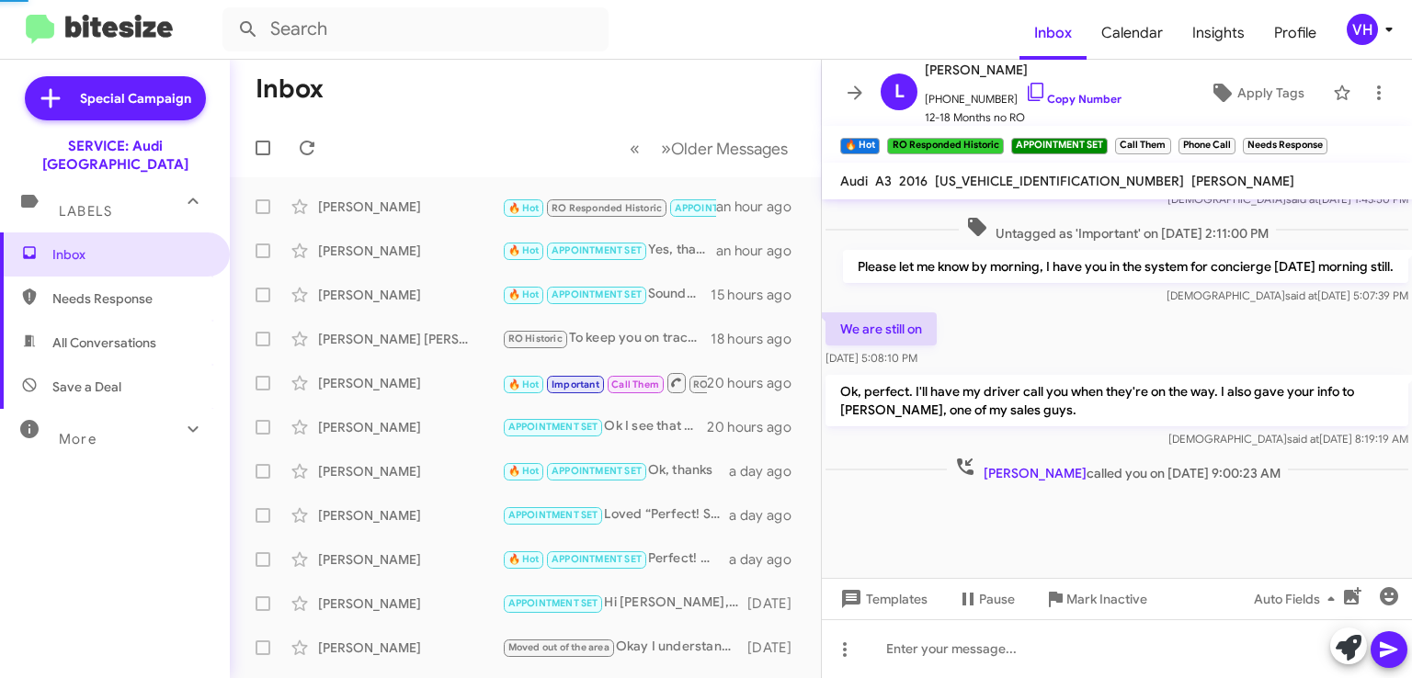
scroll to position [545, 0]
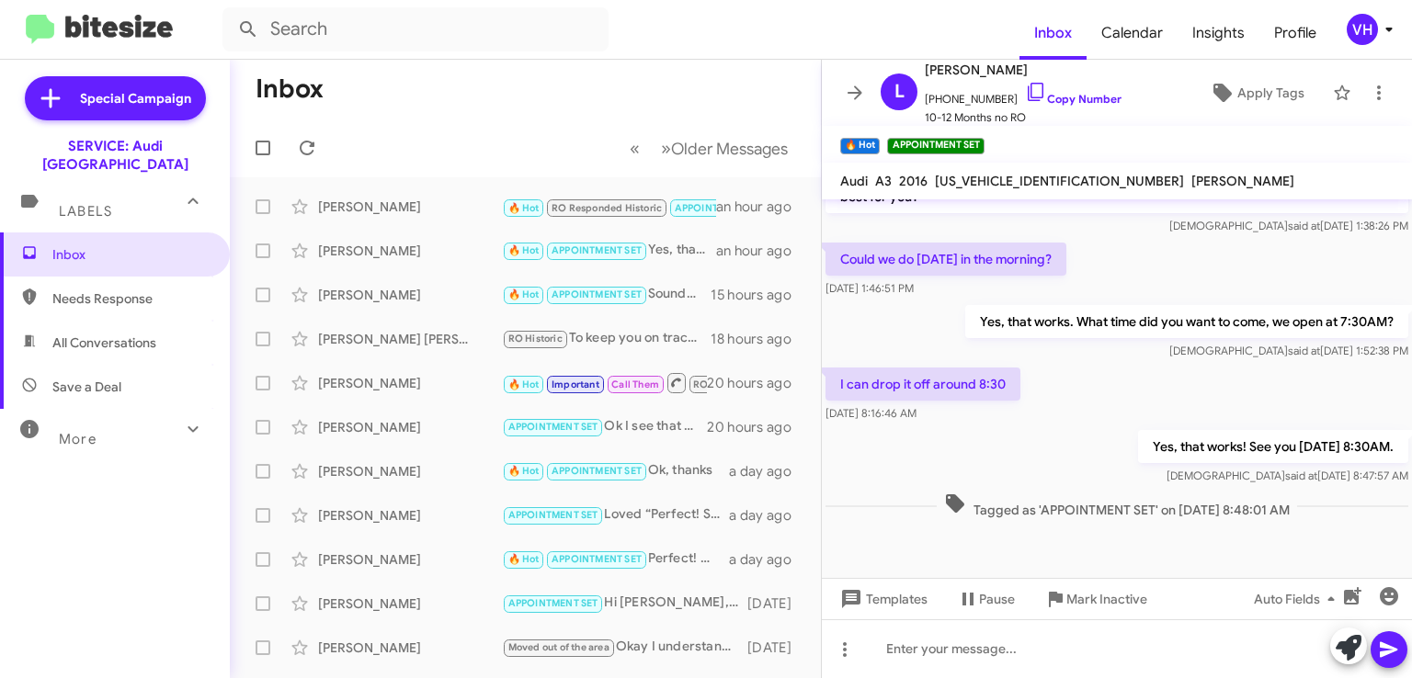
click at [859, 86] on icon at bounding box center [855, 93] width 22 height 22
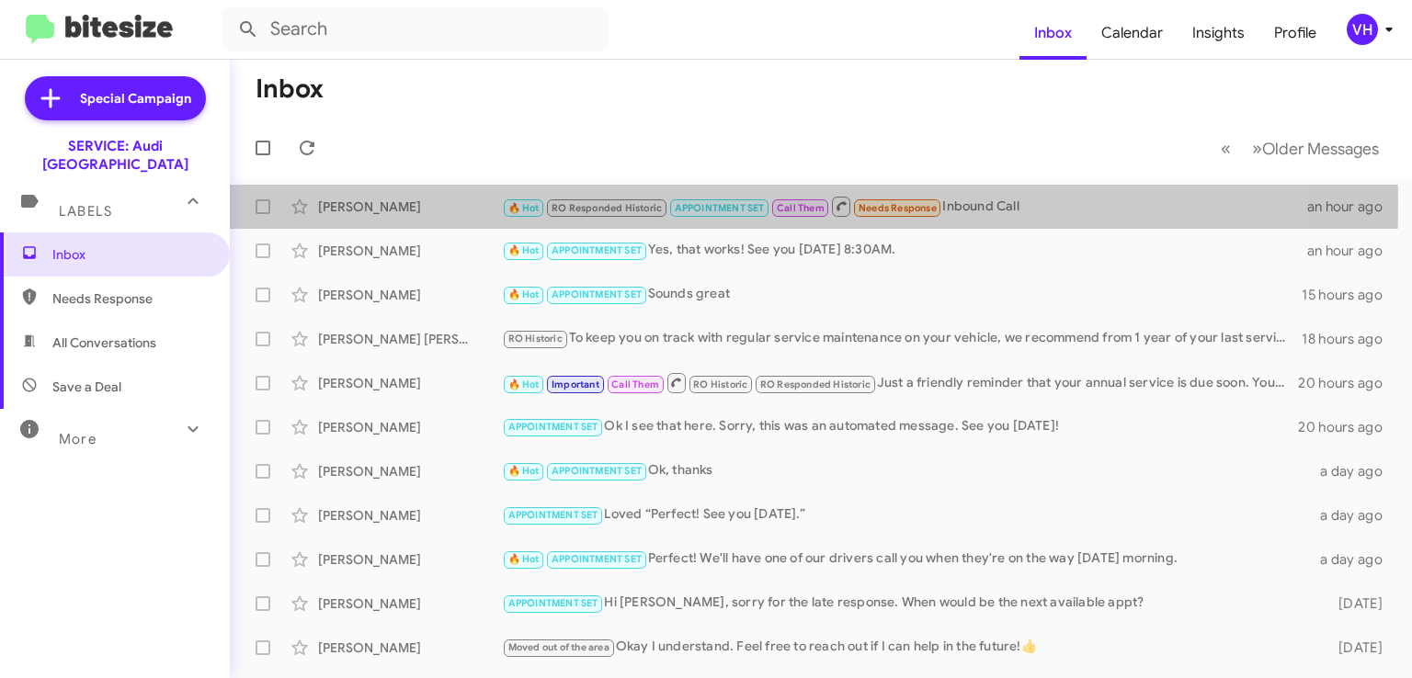
click at [420, 205] on div "[PERSON_NAME]" at bounding box center [410, 207] width 184 height 18
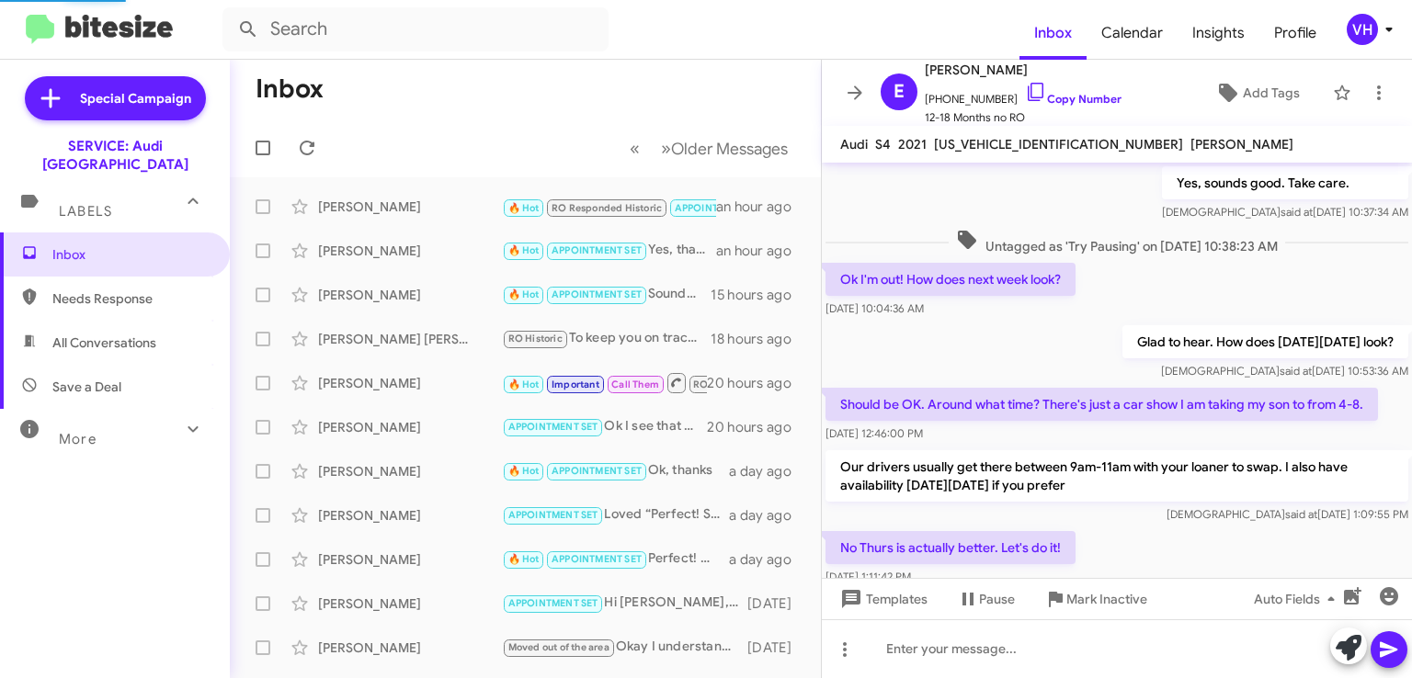
scroll to position [924, 0]
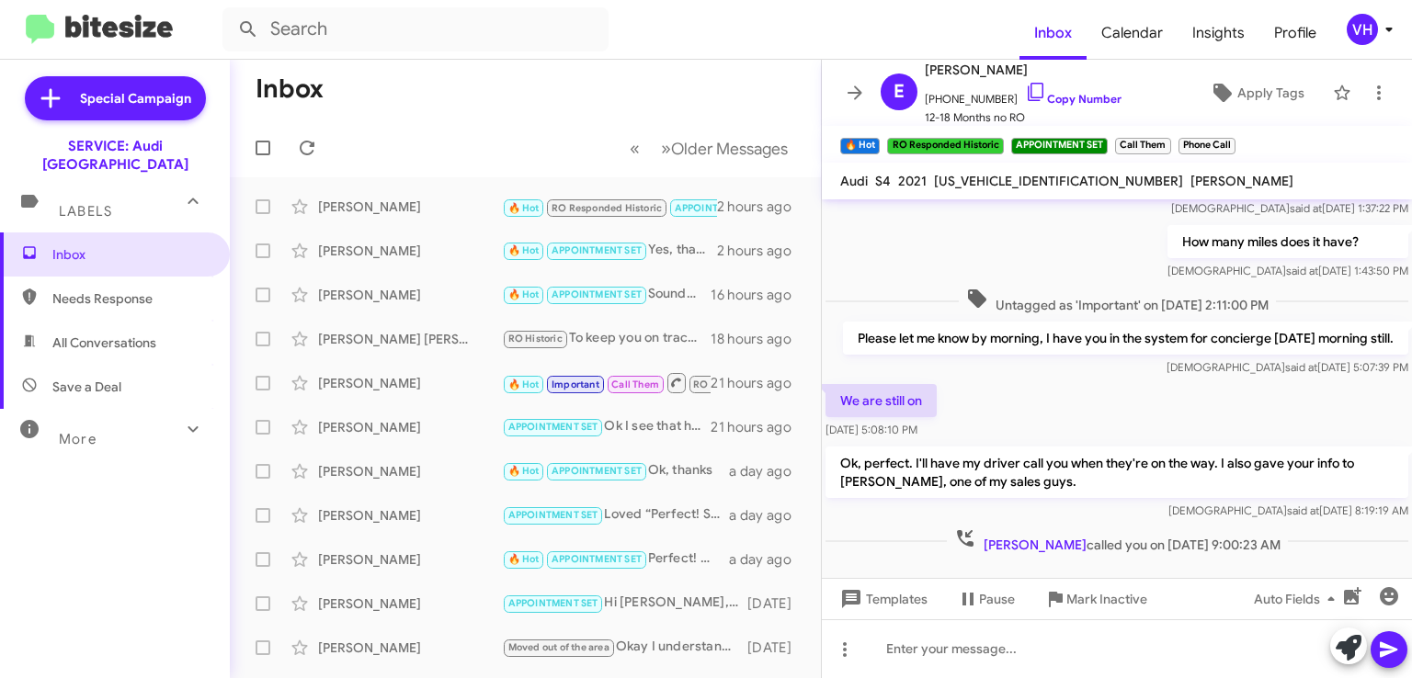
scroll to position [740, 0]
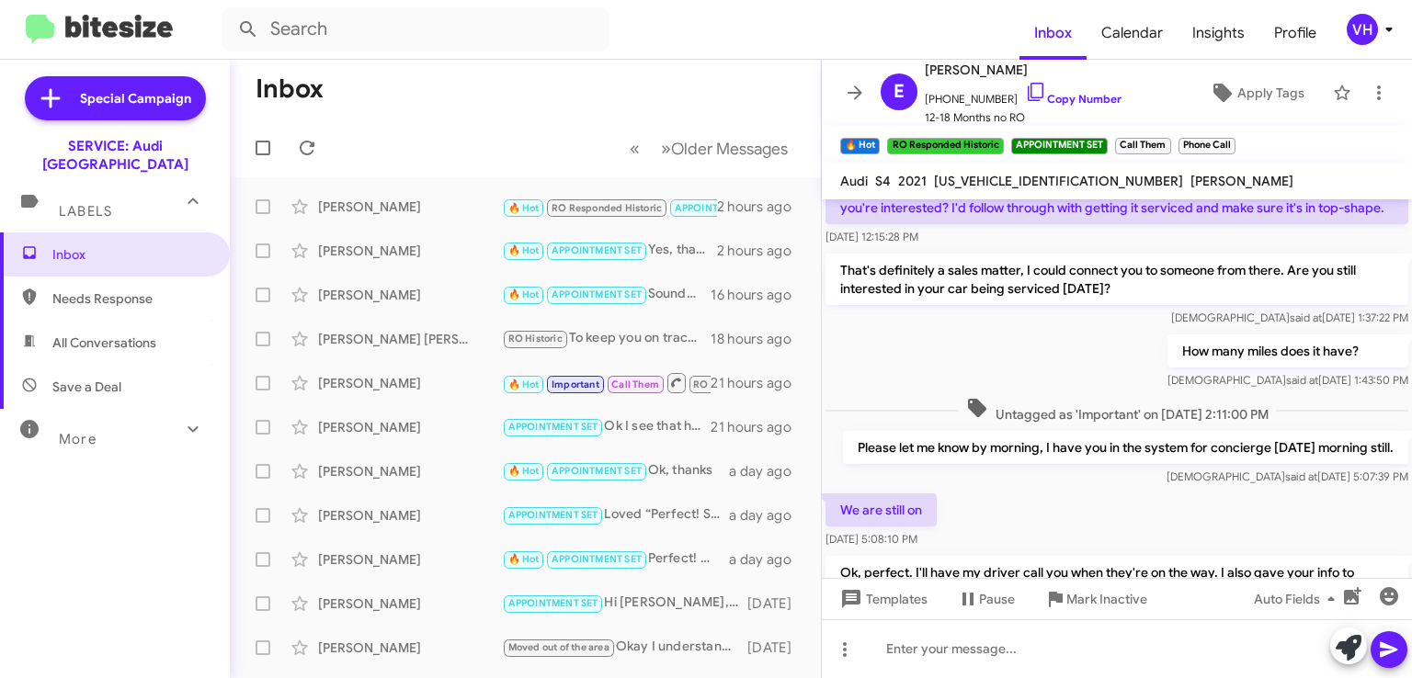
click at [378, 217] on div "Evan Disick 🔥 Hot RO Responded Historic APPOINTMENT SET Call Them Inbound Call …" at bounding box center [526, 206] width 562 height 37
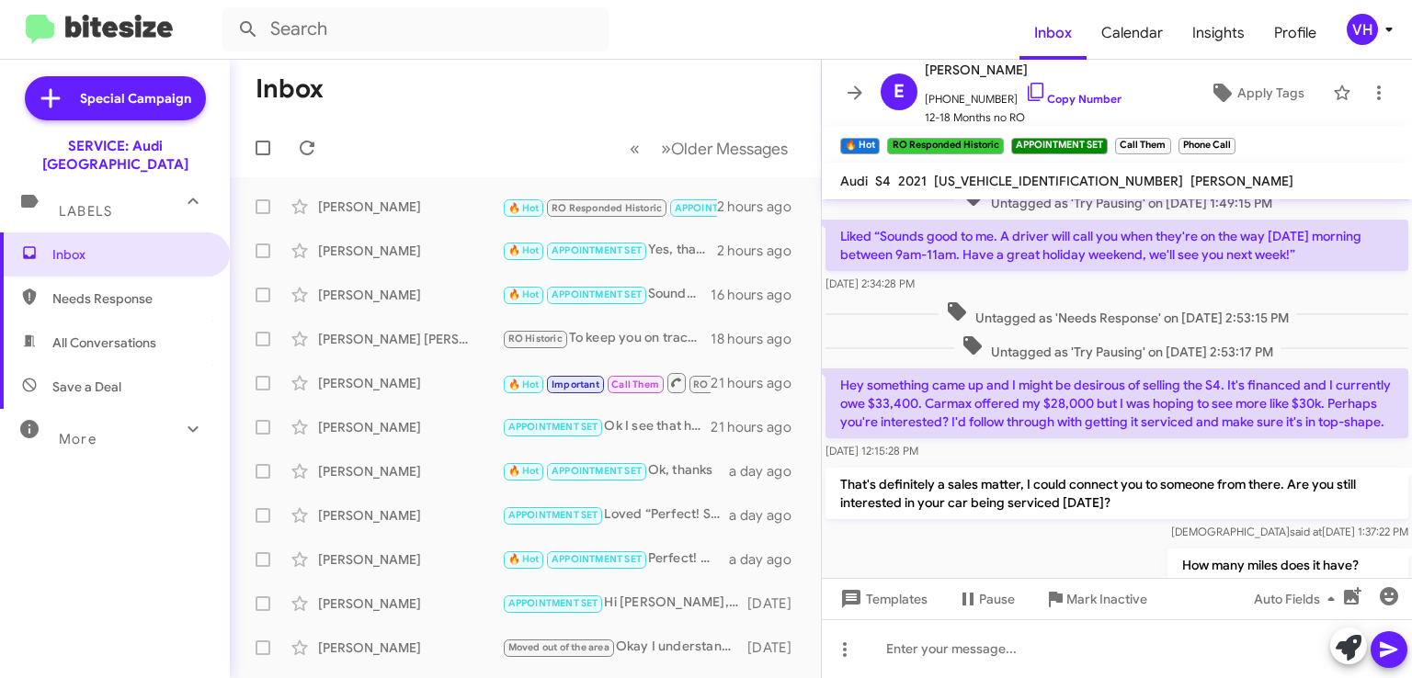
scroll to position [556, 0]
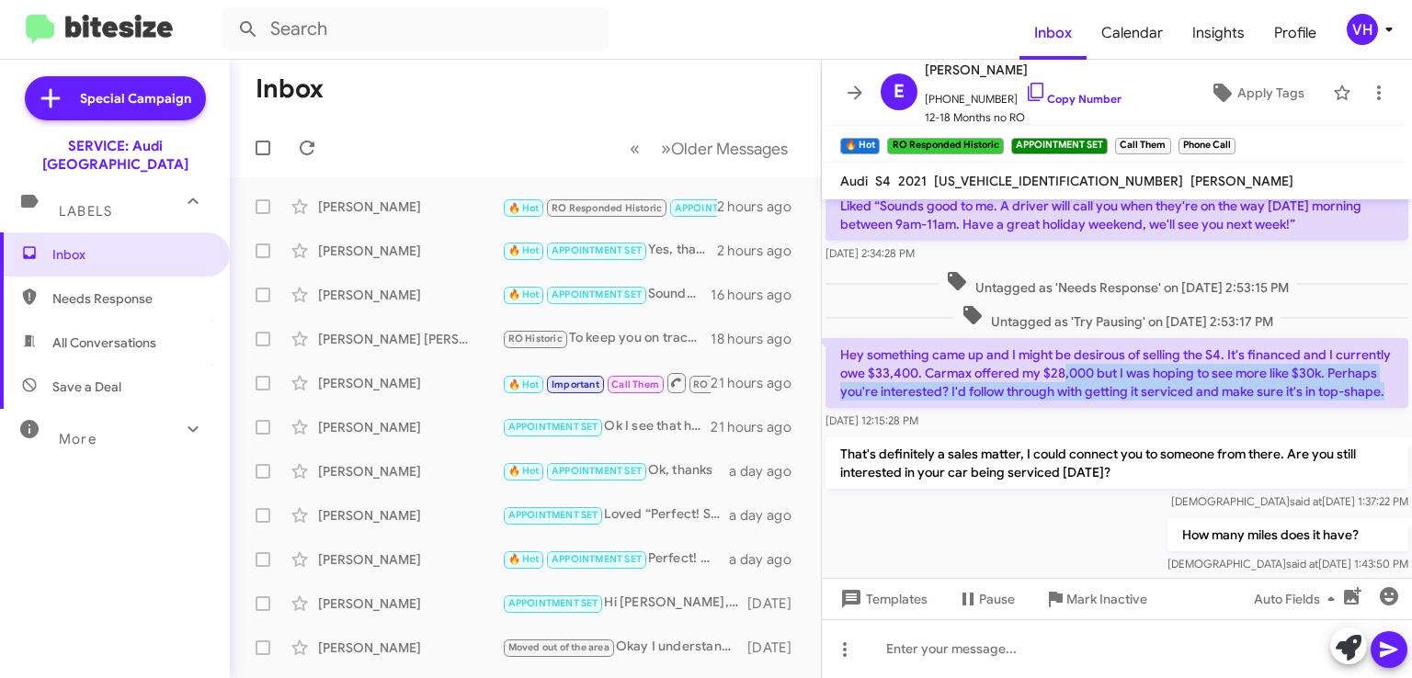
drag, startPoint x: 1157, startPoint y: 416, endPoint x: 1114, endPoint y: 369, distance: 63.8
click at [1114, 369] on p "Hey something came up and I might be desirous of selling the S4. It's financed …" at bounding box center [1116, 373] width 583 height 70
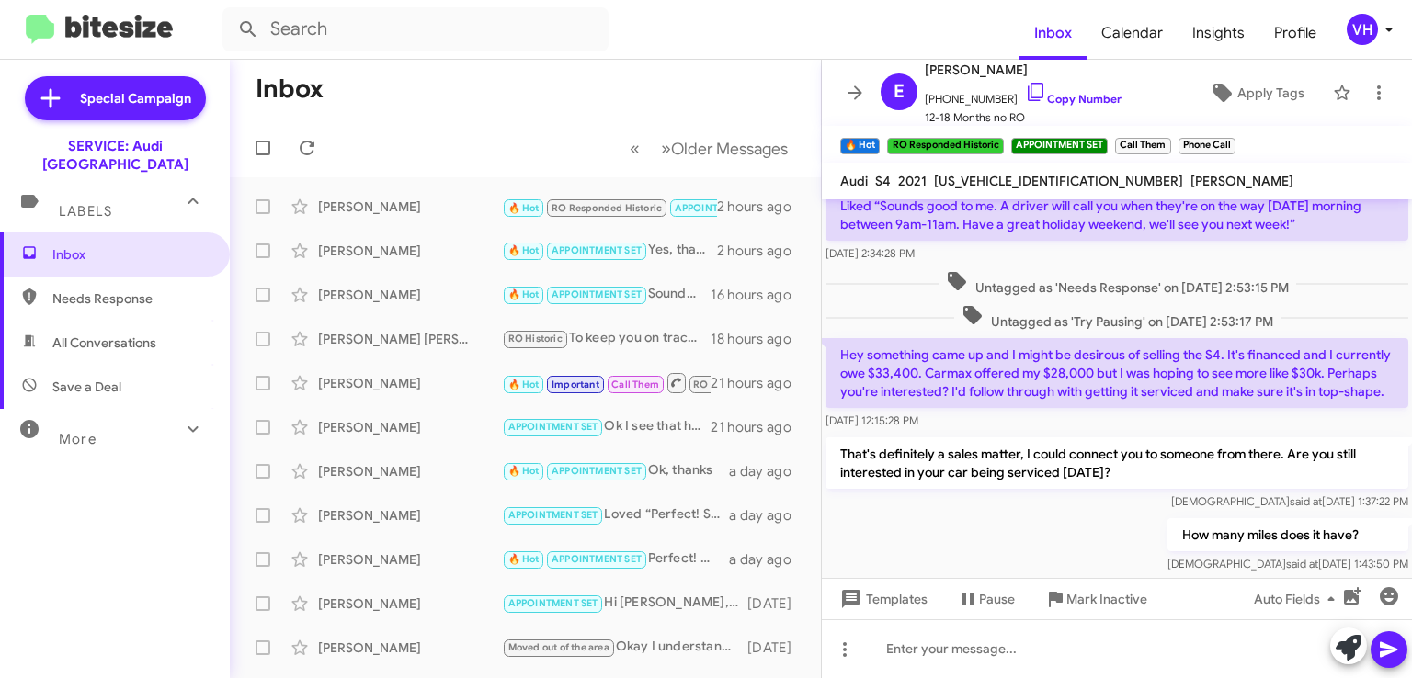
click at [1103, 354] on p "Hey something came up and I might be desirous of selling the S4. It's financed …" at bounding box center [1116, 373] width 583 height 70
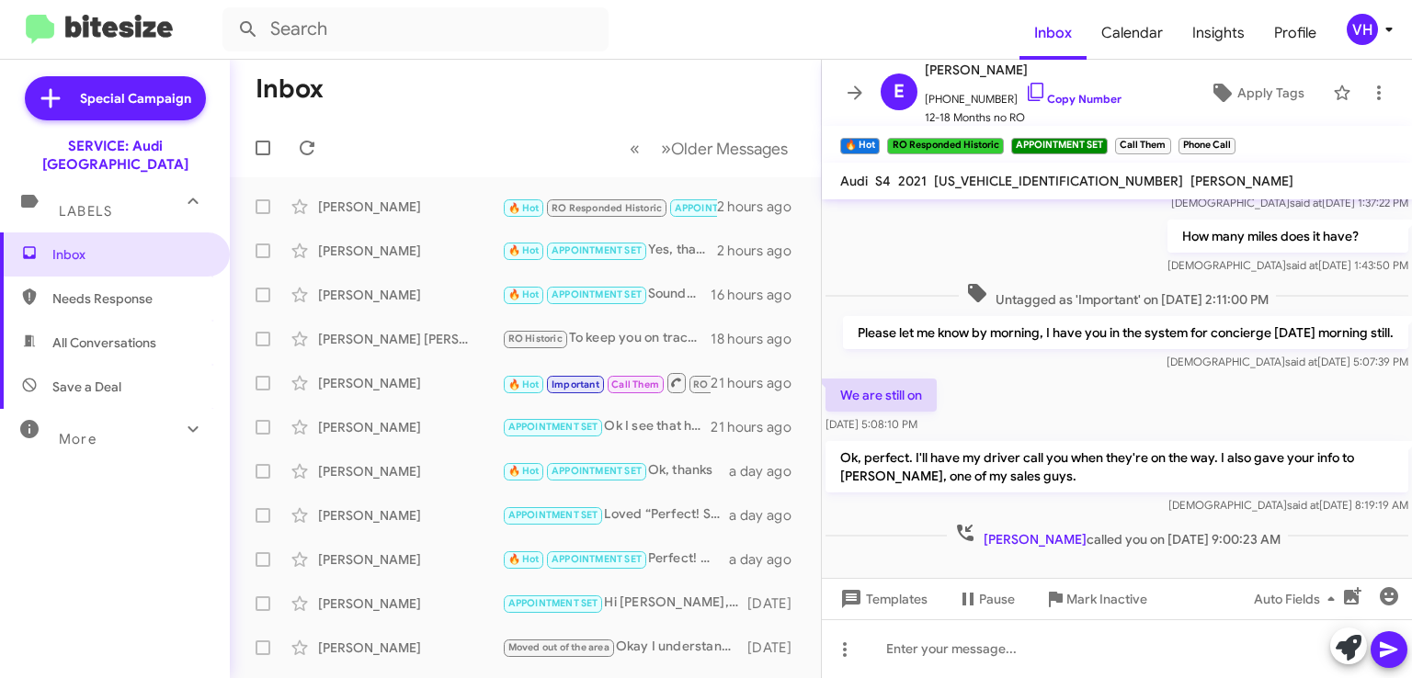
scroll to position [961, 0]
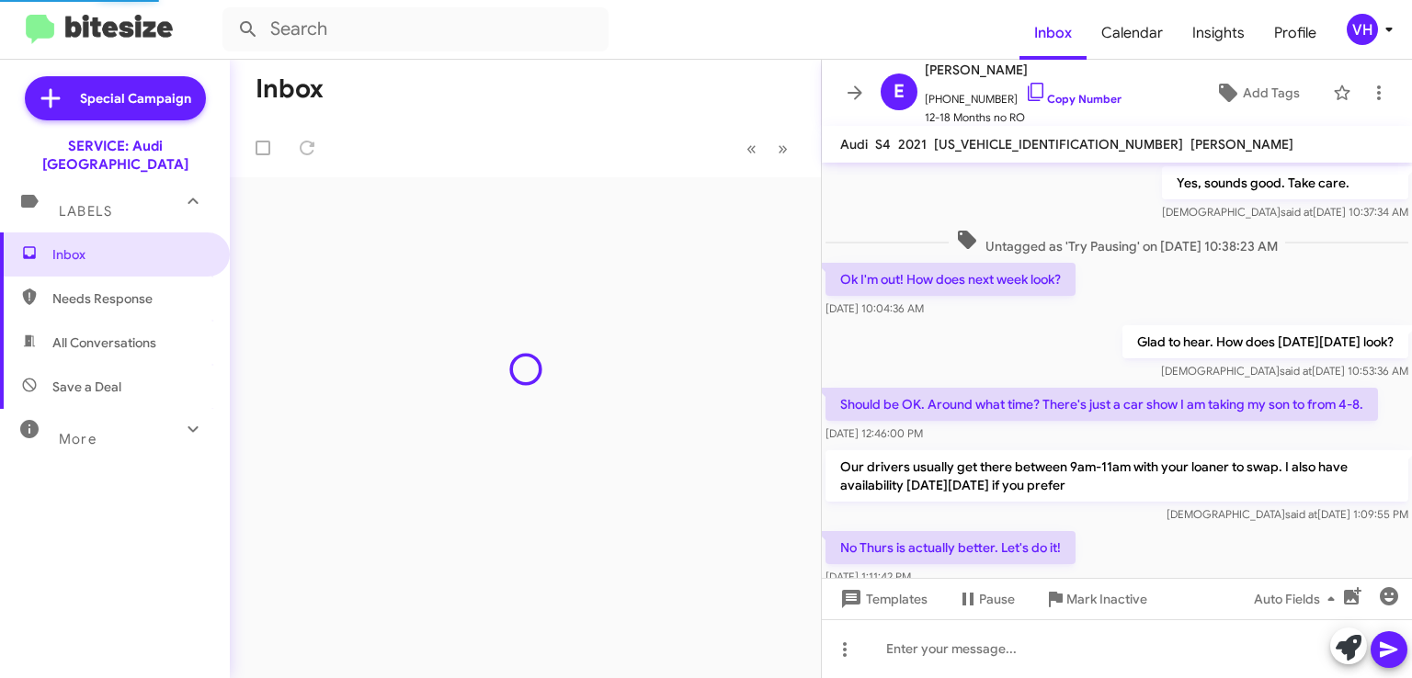
scroll to position [924, 0]
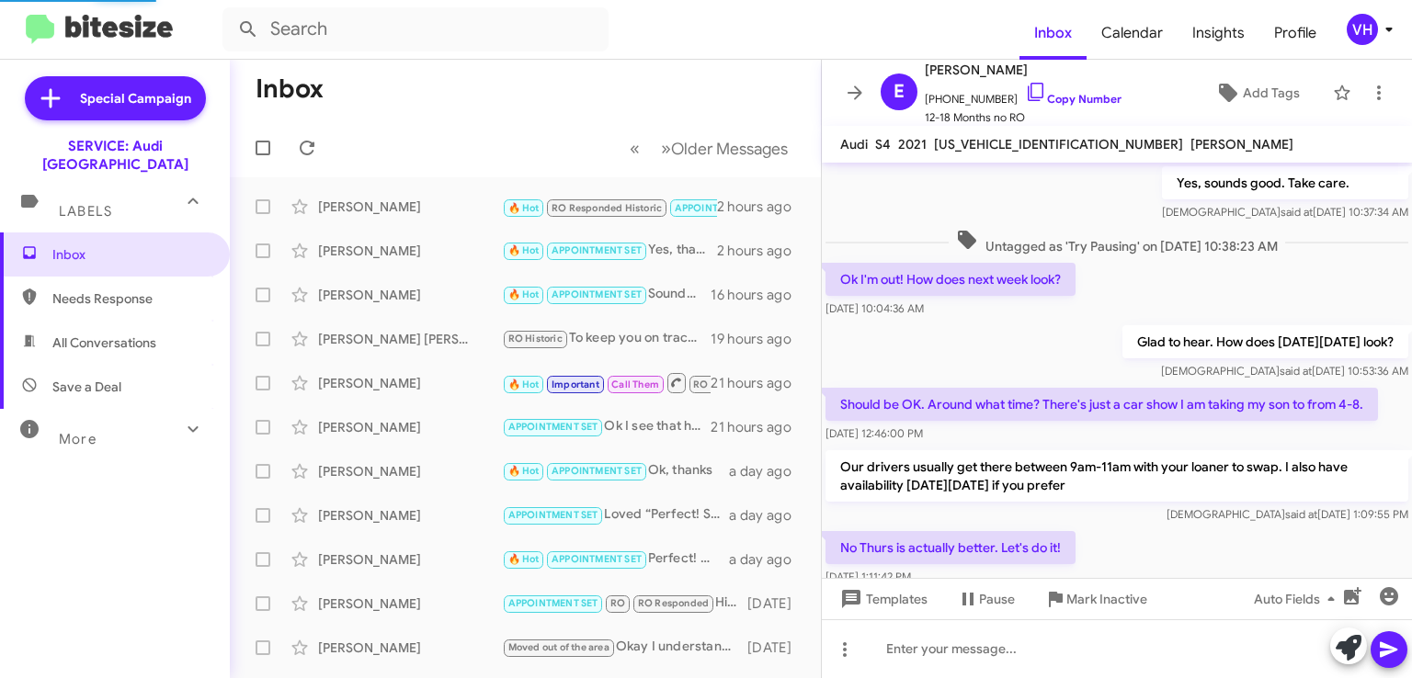
scroll to position [924, 0]
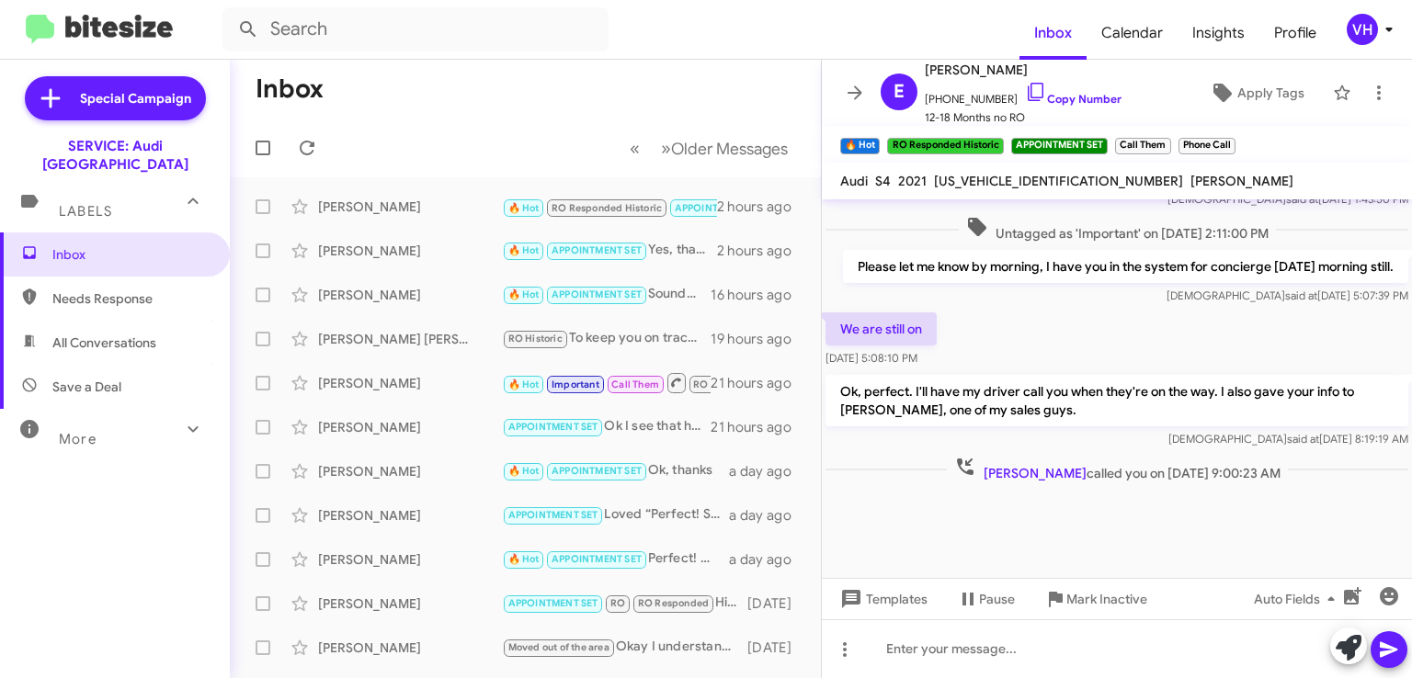
click at [1229, 142] on span "×" at bounding box center [1230, 137] width 11 height 22
click at [1167, 139] on span "×" at bounding box center [1166, 137] width 11 height 22
click at [858, 97] on icon at bounding box center [855, 93] width 22 height 22
